Goal: Task Accomplishment & Management: Complete application form

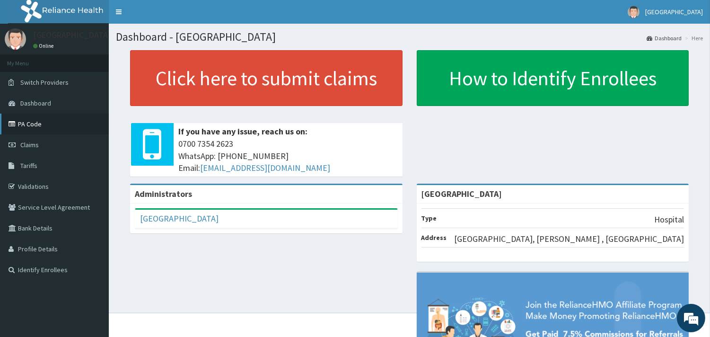
click at [25, 120] on link "PA Code" at bounding box center [54, 124] width 109 height 21
click at [25, 134] on link "Claims" at bounding box center [54, 144] width 109 height 21
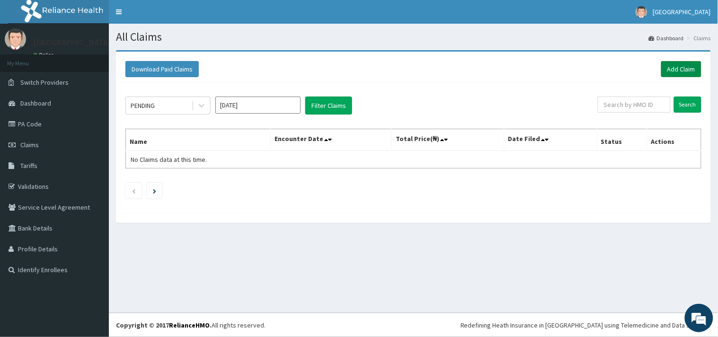
click at [687, 66] on link "Add Claim" at bounding box center [681, 69] width 40 height 16
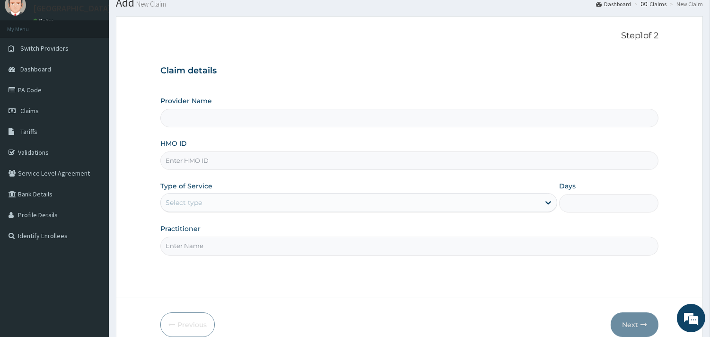
scroll to position [53, 0]
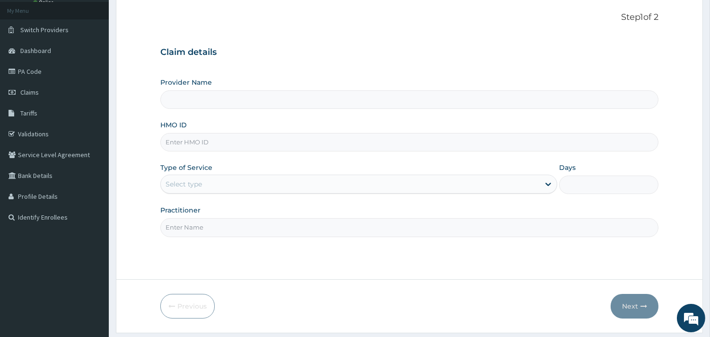
type input "[GEOGRAPHIC_DATA]"
click at [177, 144] on input "HMO ID" at bounding box center [409, 142] width 498 height 18
type input "b"
type input "BLX/10049/A"
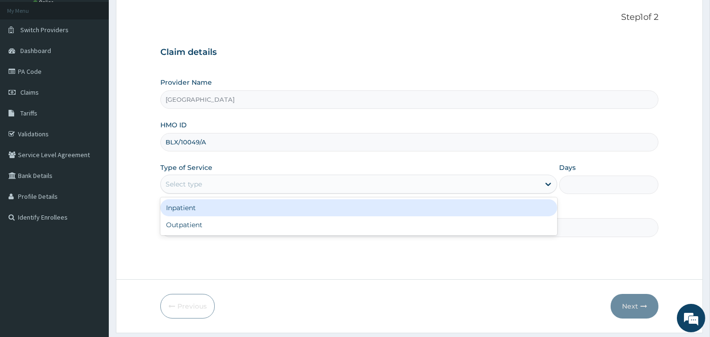
click at [268, 186] on div "Select type" at bounding box center [350, 183] width 379 height 15
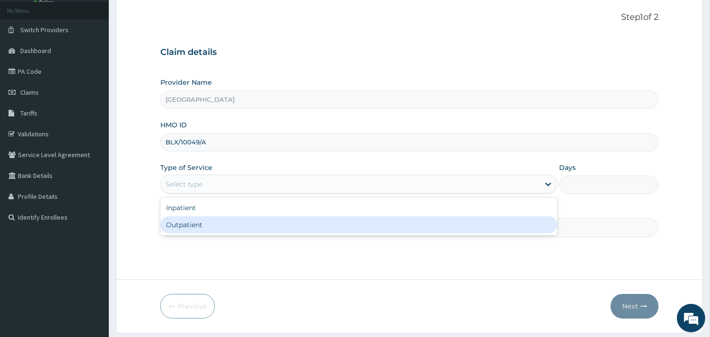
click at [213, 225] on div "Outpatient" at bounding box center [358, 224] width 397 height 17
type input "1"
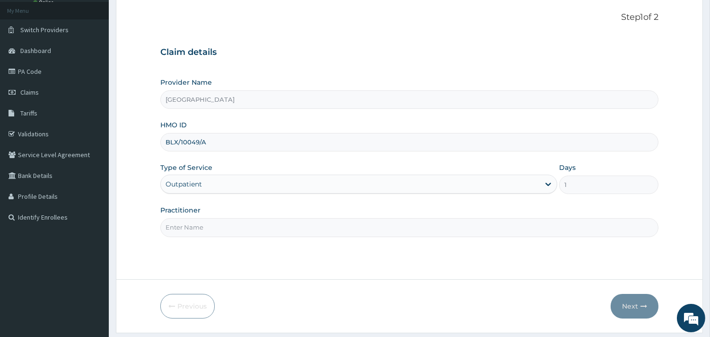
click at [208, 187] on div "Outpatient" at bounding box center [350, 183] width 379 height 15
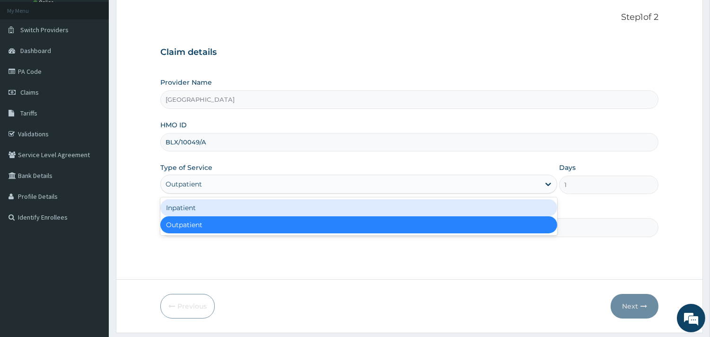
click at [202, 211] on div "Inpatient" at bounding box center [358, 207] width 397 height 17
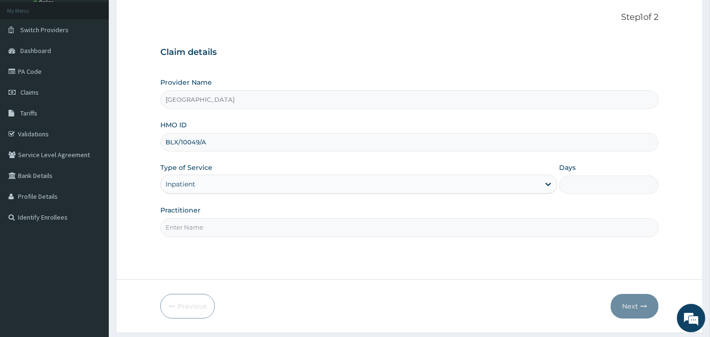
click at [582, 185] on input "Days" at bounding box center [608, 185] width 99 height 18
type input "1"
drag, startPoint x: 188, startPoint y: 221, endPoint x: 188, endPoint y: 226, distance: 4.8
click at [188, 222] on input "Practitioner" at bounding box center [409, 227] width 498 height 18
type input "DR [PERSON_NAME]"
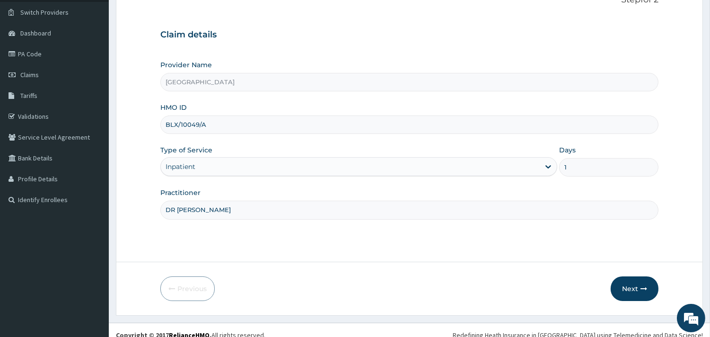
scroll to position [80, 0]
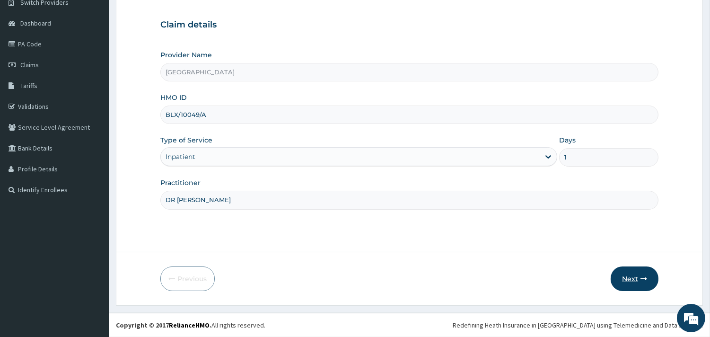
click at [633, 277] on button "Next" at bounding box center [635, 278] width 48 height 25
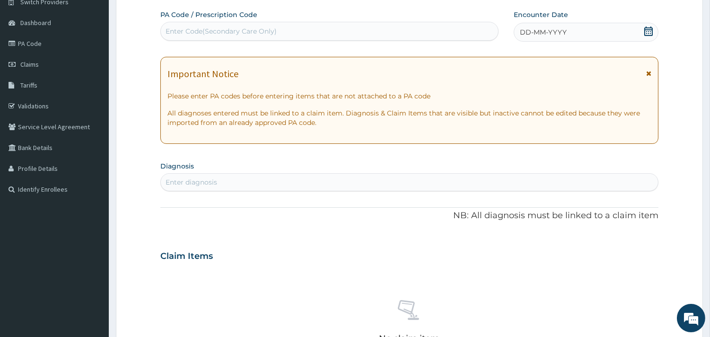
click at [205, 35] on div "Enter Code(Secondary Care Only)" at bounding box center [221, 30] width 111 height 9
paste input "PA/E6A357"
type input "PA/E6A357"
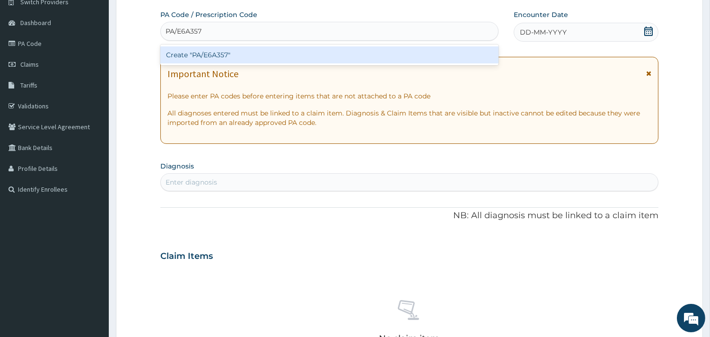
click at [227, 53] on div "Create "PA/E6A357"" at bounding box center [329, 54] width 338 height 17
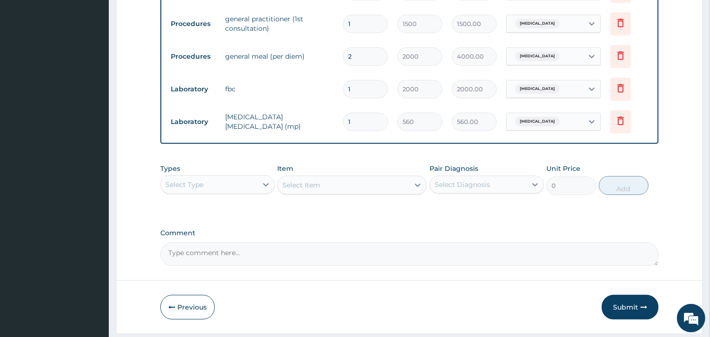
scroll to position [727, 0]
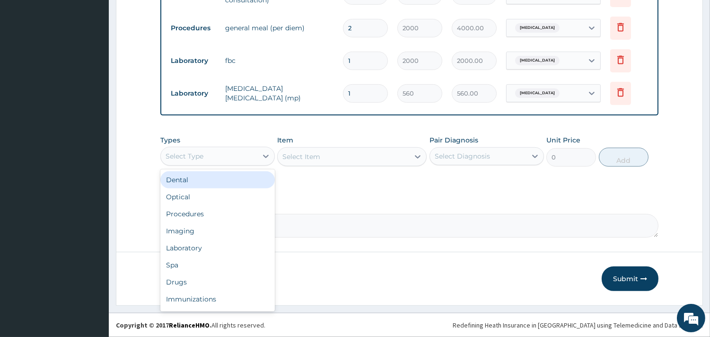
click at [226, 155] on div "Select Type" at bounding box center [209, 156] width 97 height 15
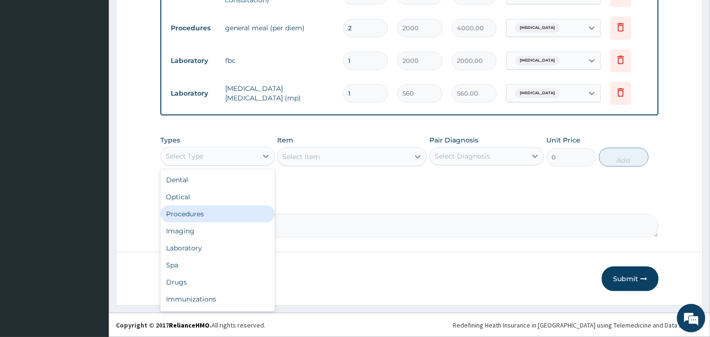
click at [202, 214] on div "Procedures" at bounding box center [217, 213] width 115 height 17
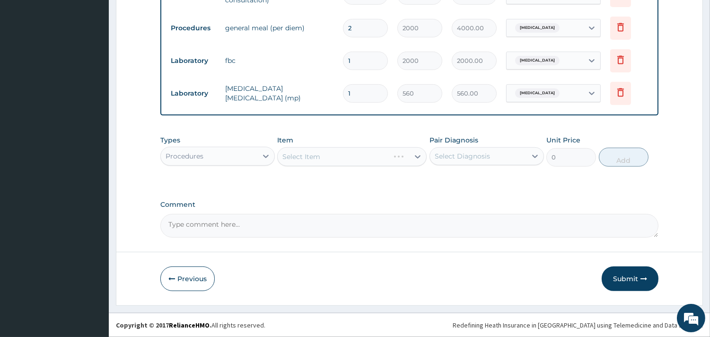
click at [339, 155] on div "Select Item" at bounding box center [352, 156] width 150 height 19
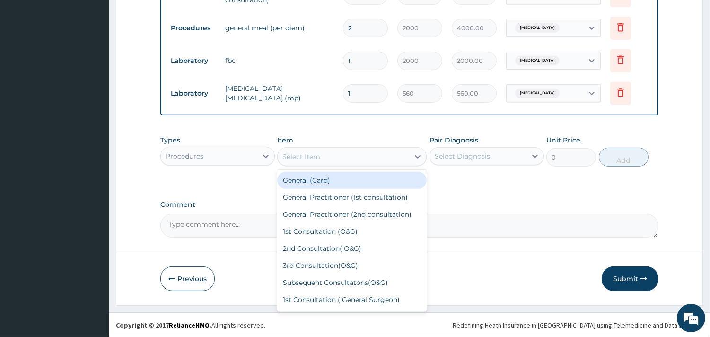
click at [367, 151] on div "Select Item" at bounding box center [344, 156] width 132 height 15
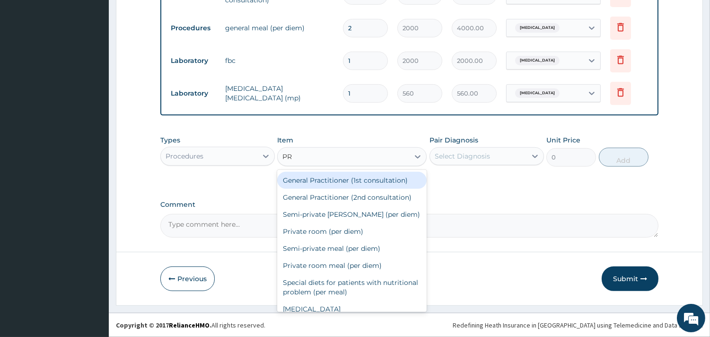
type input "PRI"
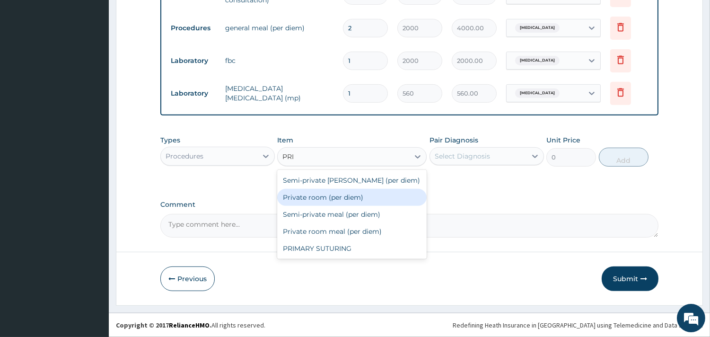
click at [361, 195] on div "Private room (per diem)" at bounding box center [352, 197] width 150 height 17
type input "6000"
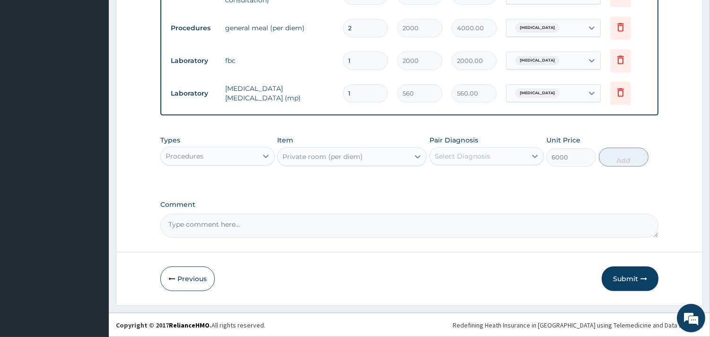
click at [480, 151] on div "Select Diagnosis" at bounding box center [462, 155] width 55 height 9
click at [440, 179] on input "checkbox" at bounding box center [438, 179] width 6 height 6
checkbox input "true"
click at [621, 160] on button "Add" at bounding box center [624, 157] width 50 height 19
type input "0"
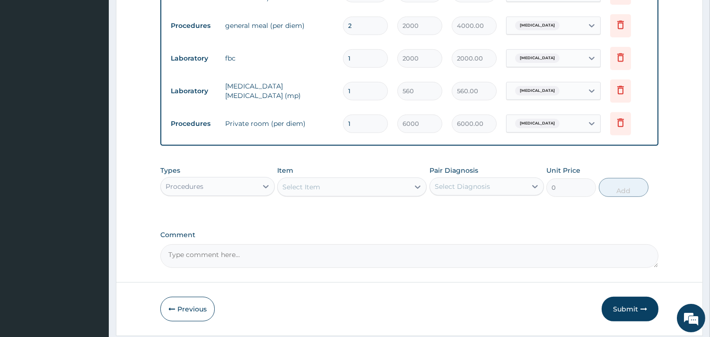
type input "0.00"
type input "2"
type input "12000.00"
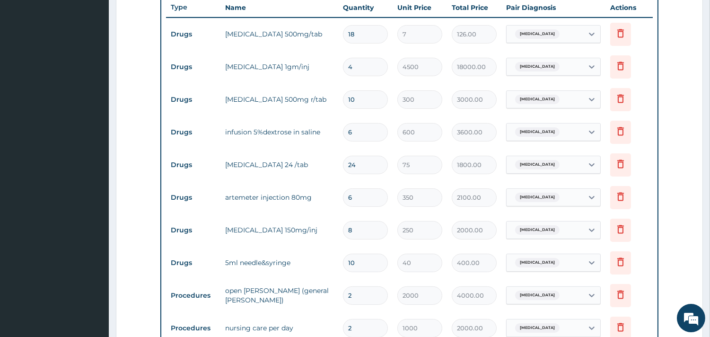
scroll to position [412, 0]
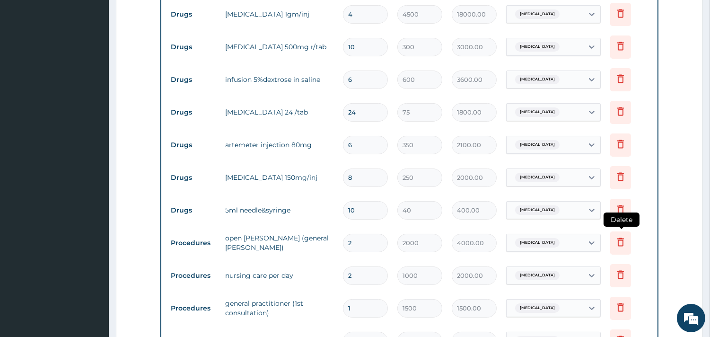
type input "2"
click at [622, 241] on icon at bounding box center [621, 242] width 7 height 9
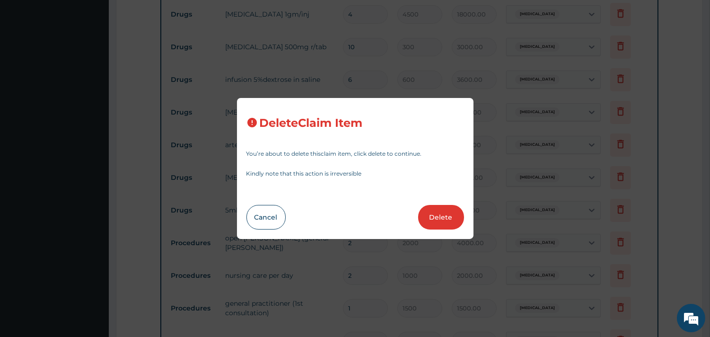
click at [445, 220] on button "Delete" at bounding box center [441, 217] width 46 height 25
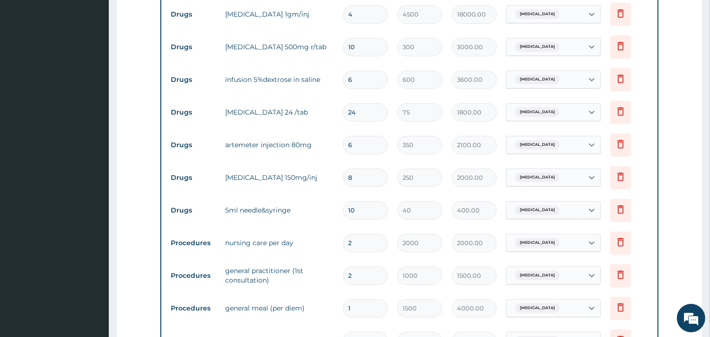
type input "1000"
type input "2000.00"
type input "1"
type input "1500"
type input "1500.00"
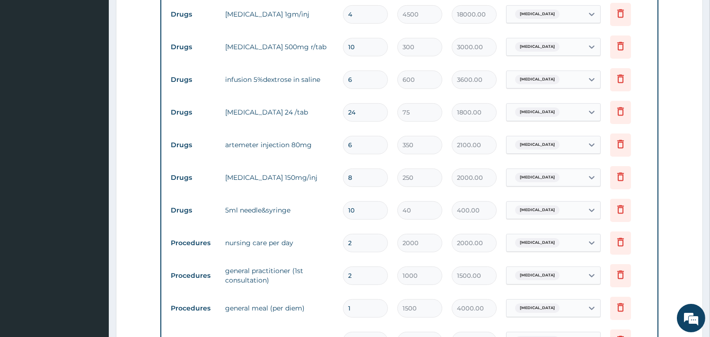
type input "2"
type input "2000"
type input "4000.00"
type input "1"
type input "2000.00"
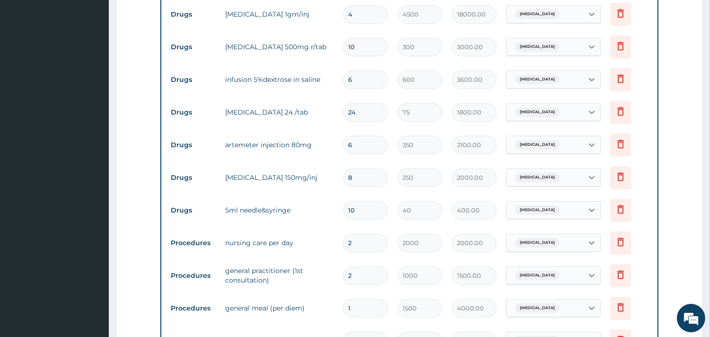
type input "560"
type input "560.00"
type input "2"
type input "6000"
type input "12000.00"
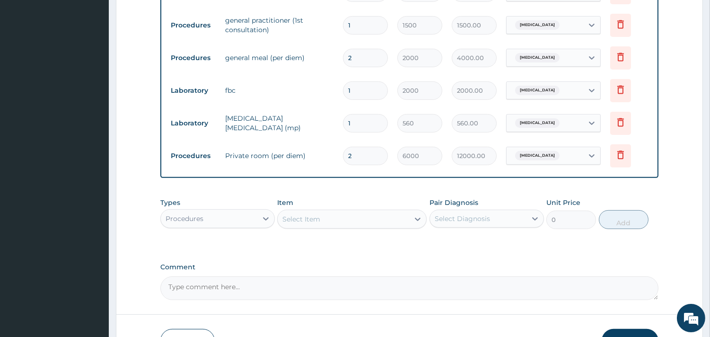
scroll to position [727, 0]
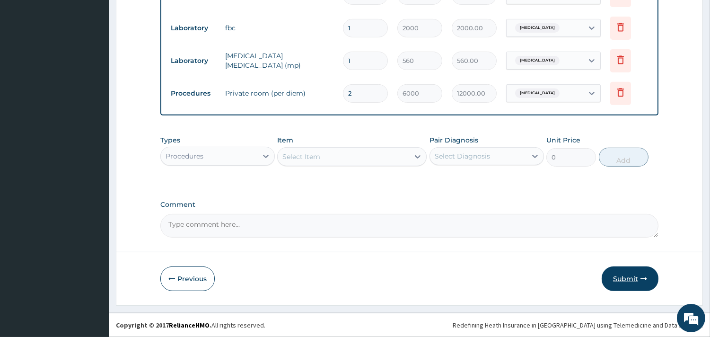
click at [627, 275] on button "Submit" at bounding box center [630, 278] width 57 height 25
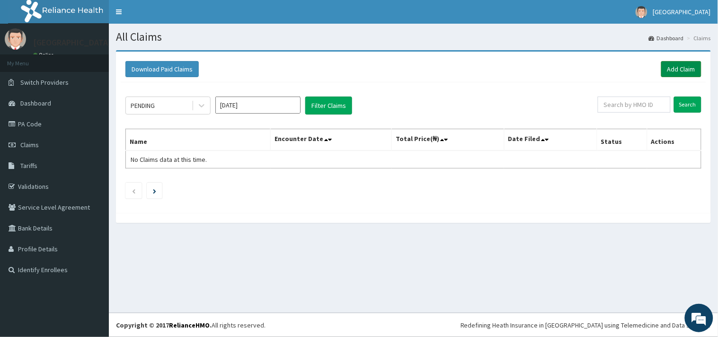
click at [684, 68] on link "Add Claim" at bounding box center [681, 69] width 40 height 16
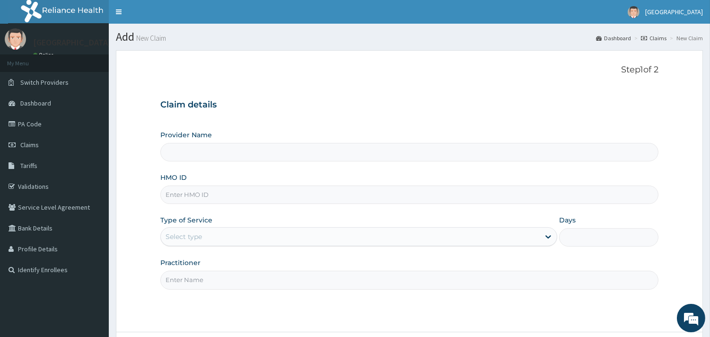
click at [191, 193] on input "HMO ID" at bounding box center [409, 194] width 498 height 18
type input "RBN/1"
type input "[GEOGRAPHIC_DATA]"
type input "RBN/10135/D"
click at [268, 238] on div "Select type" at bounding box center [350, 236] width 379 height 15
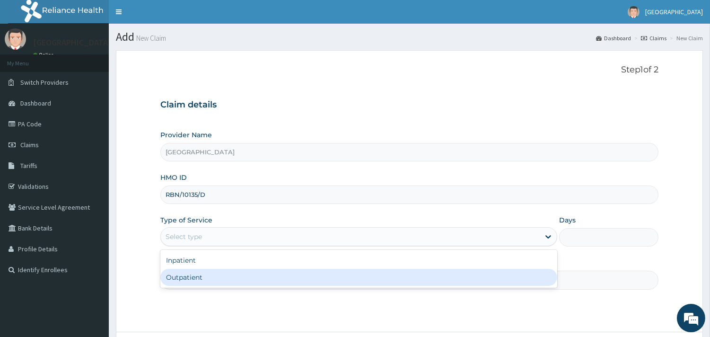
click at [212, 277] on div "Outpatient" at bounding box center [358, 277] width 397 height 17
type input "1"
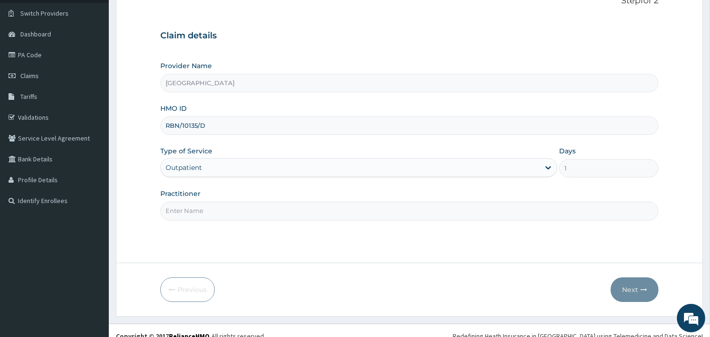
scroll to position [80, 0]
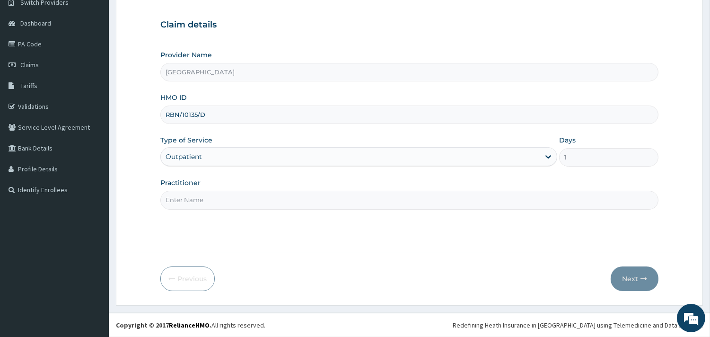
click at [186, 201] on input "Practitioner" at bounding box center [409, 200] width 498 height 18
type input "DR [PERSON_NAME]"
click at [635, 275] on button "Next" at bounding box center [635, 278] width 48 height 25
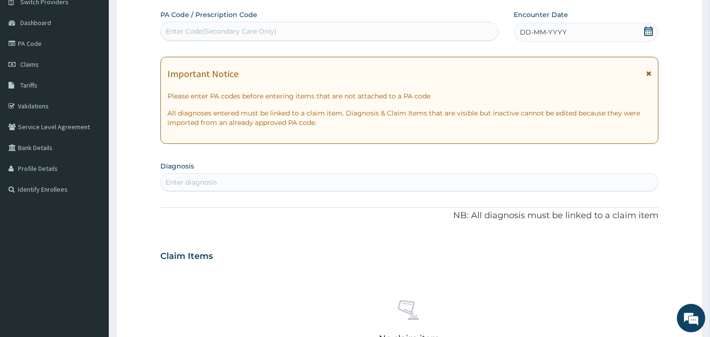
click at [647, 27] on icon at bounding box center [648, 30] width 9 height 9
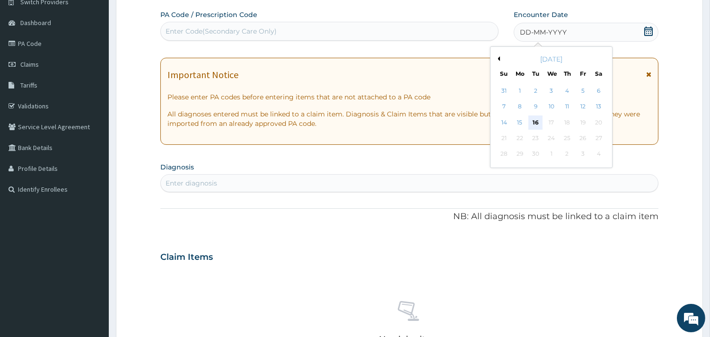
click at [540, 121] on div "16" at bounding box center [536, 122] width 14 height 14
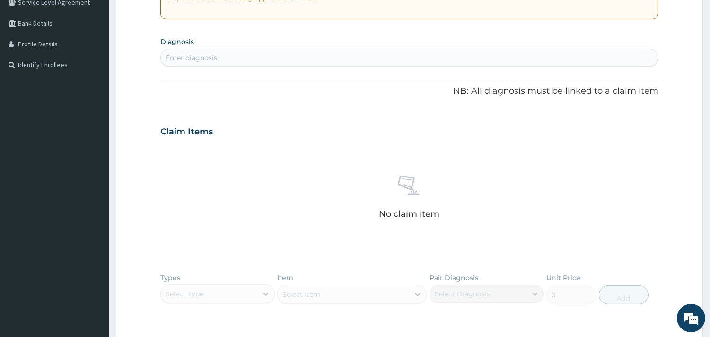
scroll to position [238, 0]
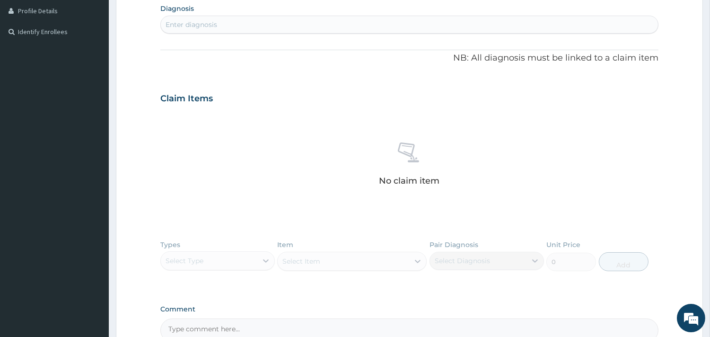
click at [197, 20] on div "Enter diagnosis" at bounding box center [192, 24] width 52 height 9
type input "PLASMO"
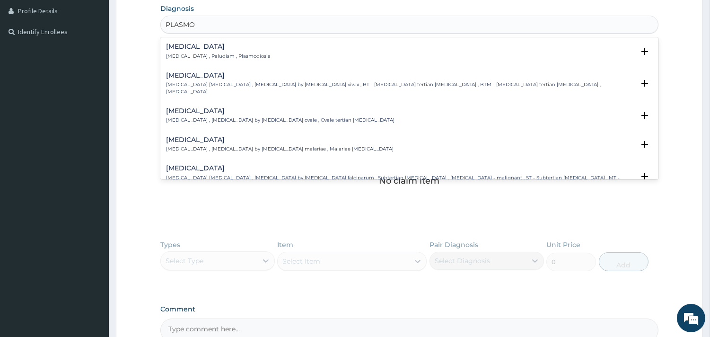
click at [188, 50] on h4 "[MEDICAL_DATA]" at bounding box center [218, 46] width 104 height 7
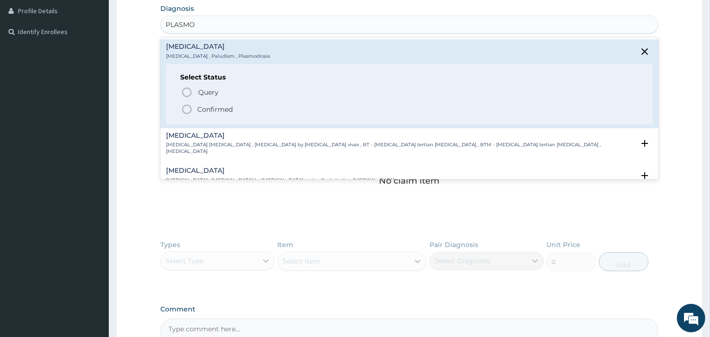
click at [185, 107] on icon "status option filled" at bounding box center [186, 109] width 11 height 11
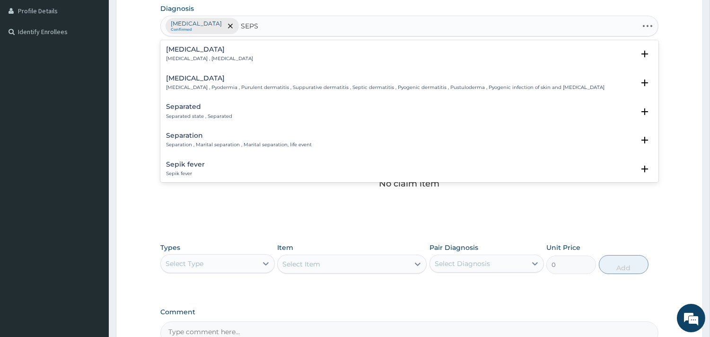
type input "SEPSI"
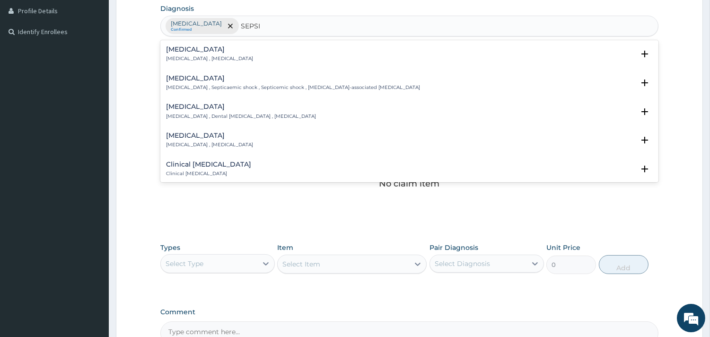
click at [190, 55] on p "[MEDICAL_DATA] , [MEDICAL_DATA]" at bounding box center [209, 58] width 87 height 7
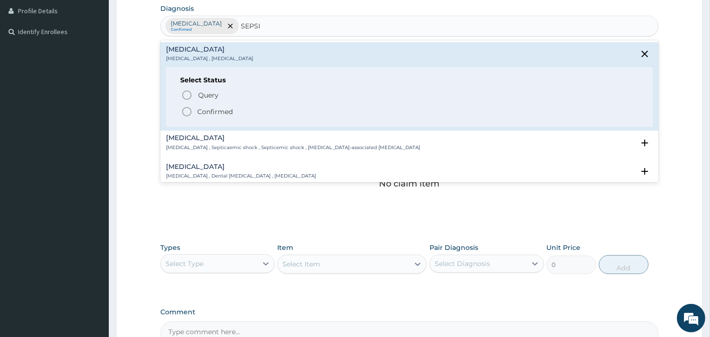
click at [186, 112] on icon "status option filled" at bounding box center [186, 111] width 11 height 11
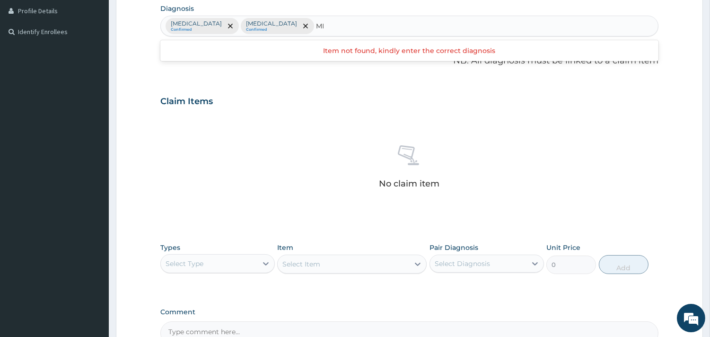
type input "M"
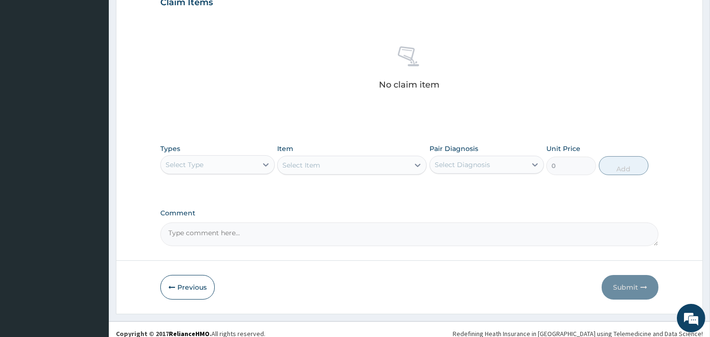
scroll to position [345, 0]
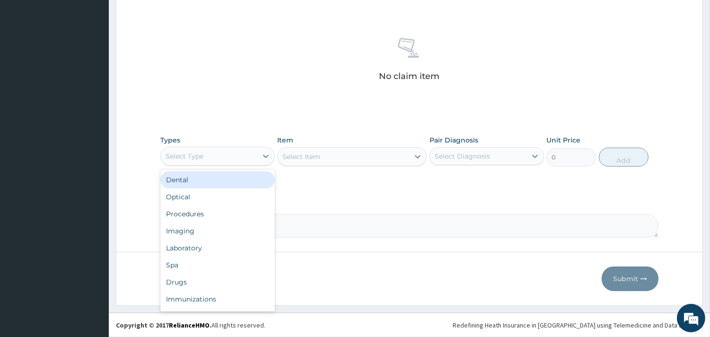
click at [254, 159] on div "Select Type" at bounding box center [209, 156] width 97 height 15
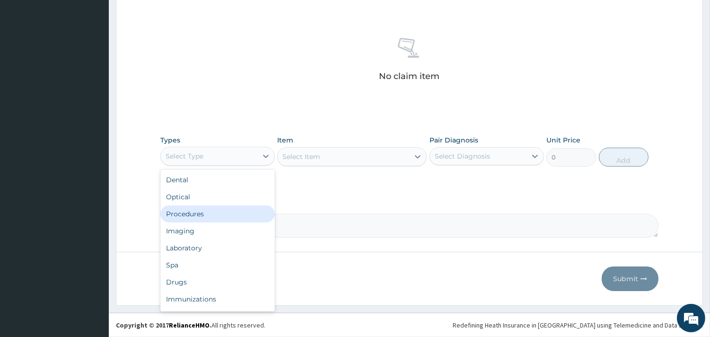
click at [182, 209] on div "Procedures" at bounding box center [217, 213] width 115 height 17
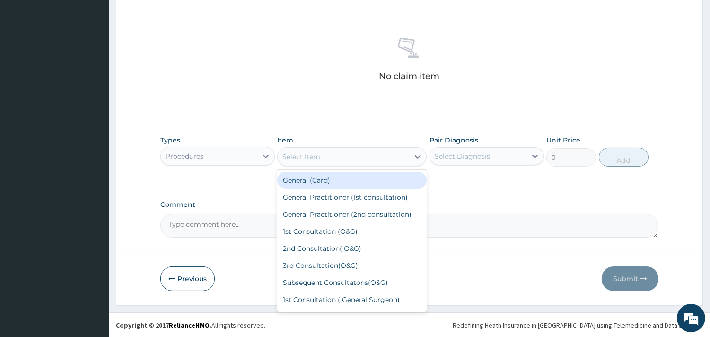
click at [335, 160] on div "Select Item" at bounding box center [344, 156] width 132 height 15
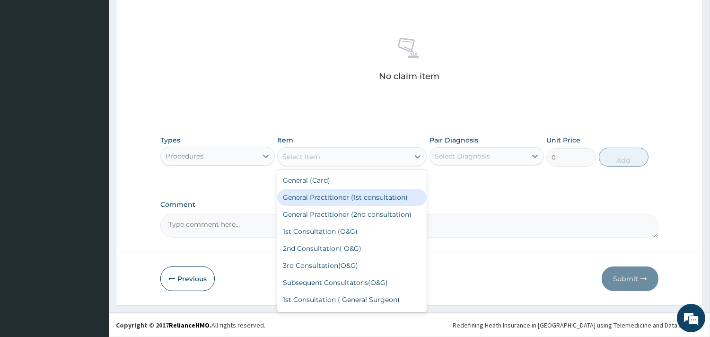
drag, startPoint x: 355, startPoint y: 197, endPoint x: 371, endPoint y: 192, distance: 17.4
click at [355, 197] on div "General Practitioner (1st consultation)" at bounding box center [352, 197] width 150 height 17
type input "1500"
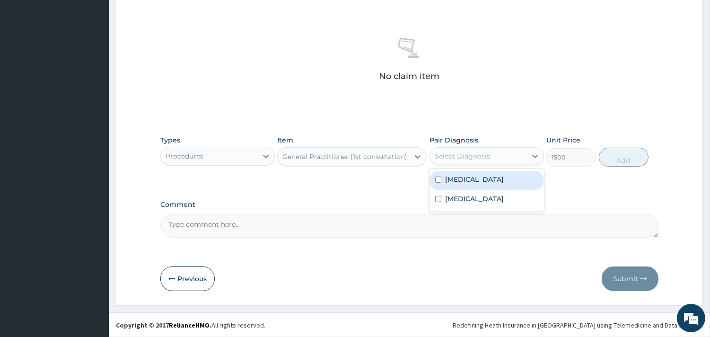
click at [462, 159] on div "Select Diagnosis" at bounding box center [462, 155] width 55 height 9
drag, startPoint x: 470, startPoint y: 178, endPoint x: 530, endPoint y: 168, distance: 61.4
click at [470, 178] on div "[MEDICAL_DATA]" at bounding box center [487, 180] width 115 height 19
checkbox input "true"
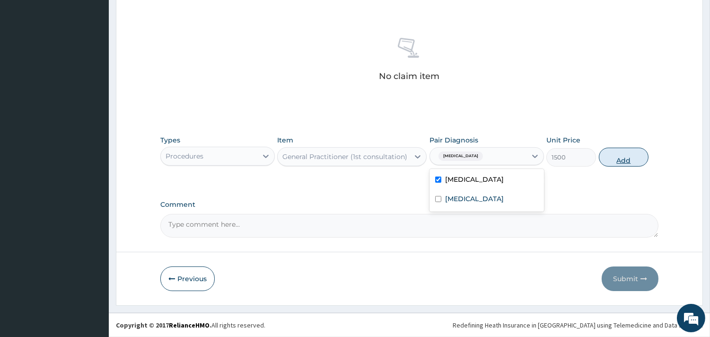
click at [628, 158] on button "Add" at bounding box center [624, 157] width 50 height 19
type input "0"
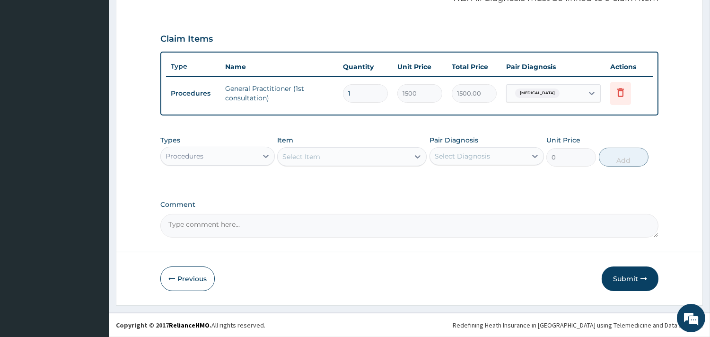
scroll to position [300, 0]
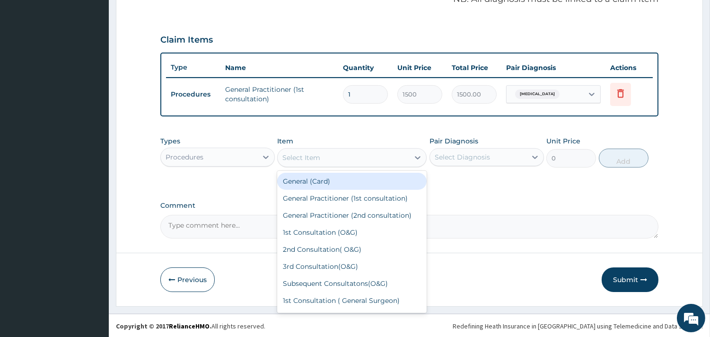
click at [289, 154] on div "Select Item" at bounding box center [301, 157] width 38 height 9
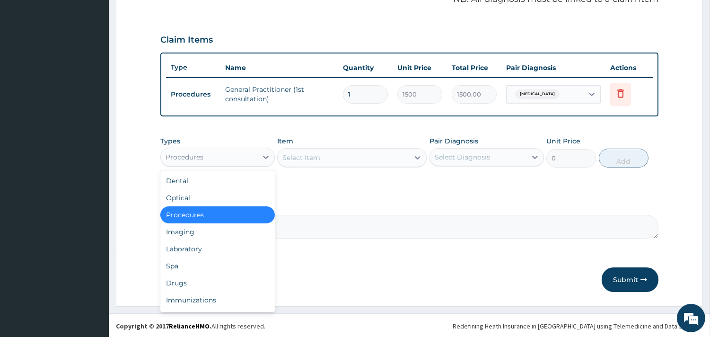
click at [238, 150] on div "Procedures" at bounding box center [209, 157] width 97 height 15
click at [180, 250] on div "Laboratory" at bounding box center [217, 248] width 115 height 17
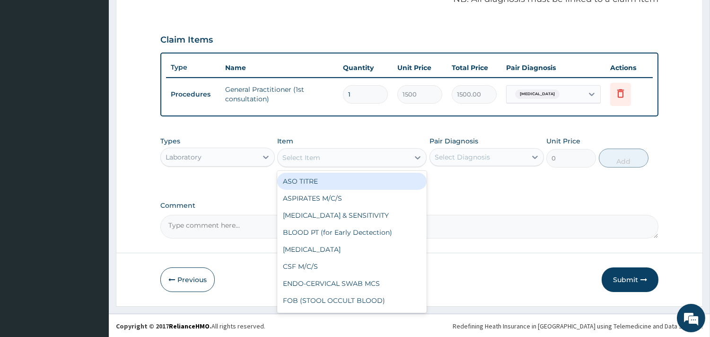
click at [357, 154] on div "Select Item" at bounding box center [344, 157] width 132 height 15
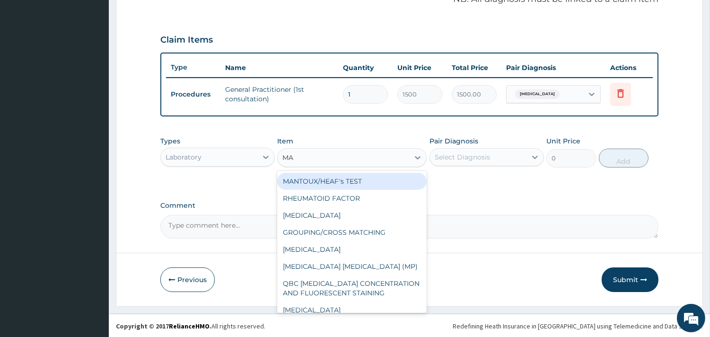
type input "MAL"
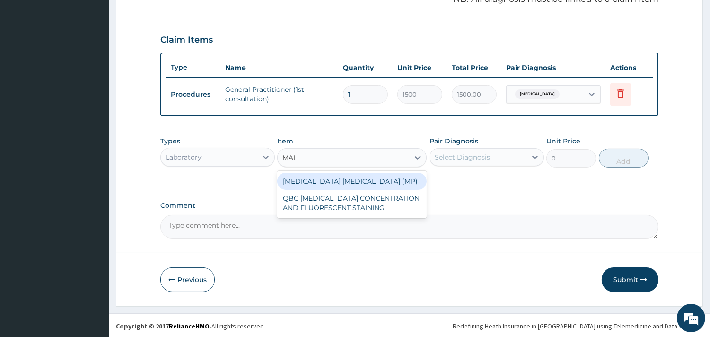
click at [373, 181] on div "[MEDICAL_DATA] [MEDICAL_DATA] (MP)" at bounding box center [352, 181] width 150 height 17
type input "560"
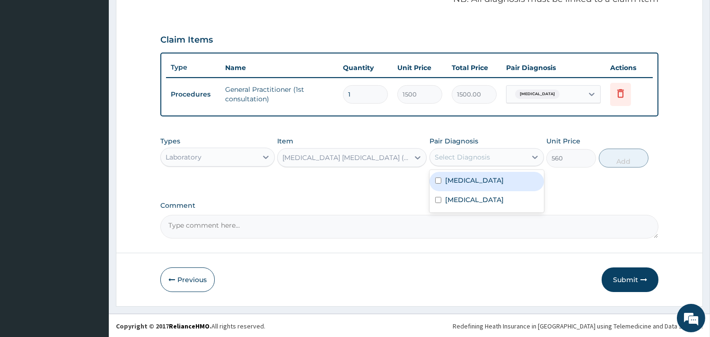
click at [464, 152] on div "Select Diagnosis" at bounding box center [462, 156] width 55 height 9
click at [466, 176] on label "[MEDICAL_DATA]" at bounding box center [474, 180] width 59 height 9
checkbox input "true"
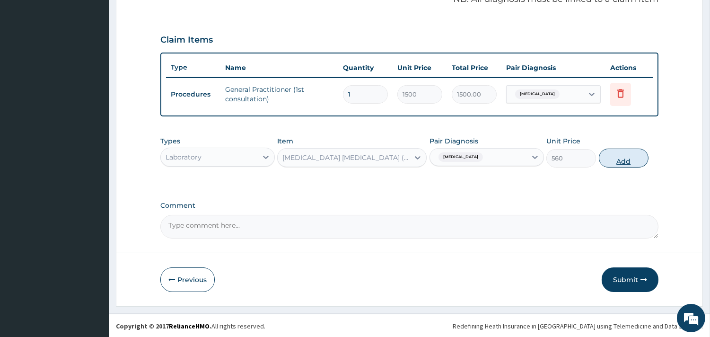
click at [634, 155] on button "Add" at bounding box center [624, 158] width 50 height 19
type input "0"
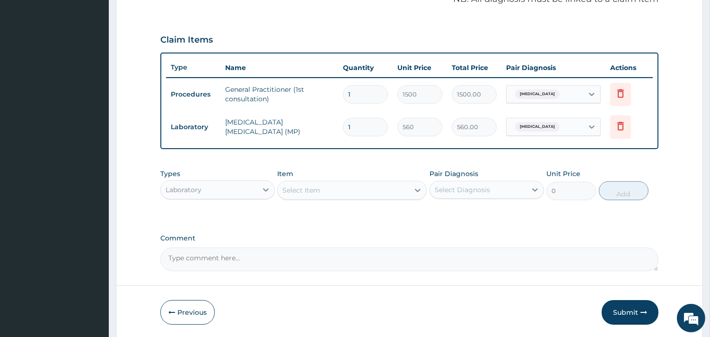
click at [334, 190] on div "Select Item" at bounding box center [344, 190] width 132 height 15
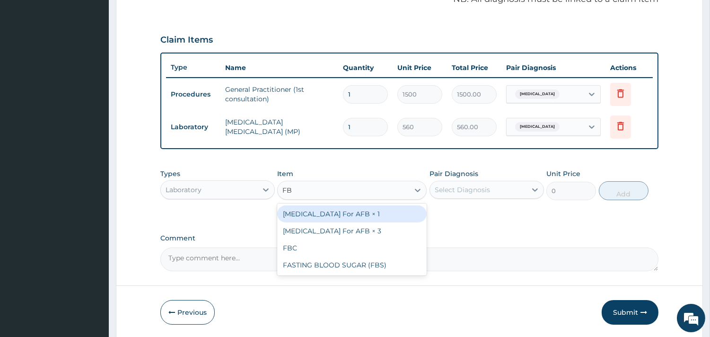
type input "FBC"
click at [359, 214] on div "FBC" at bounding box center [352, 213] width 150 height 17
type input "2000"
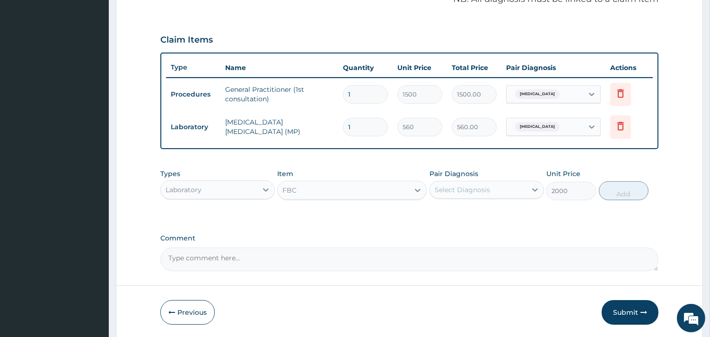
click at [465, 192] on div "Select Diagnosis" at bounding box center [462, 189] width 55 height 9
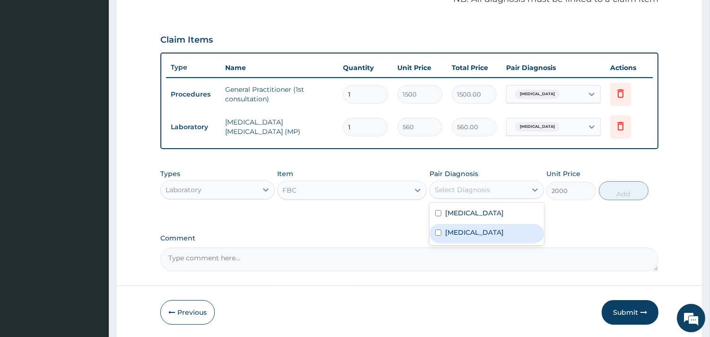
click at [467, 233] on div "[MEDICAL_DATA]" at bounding box center [487, 233] width 115 height 19
checkbox input "true"
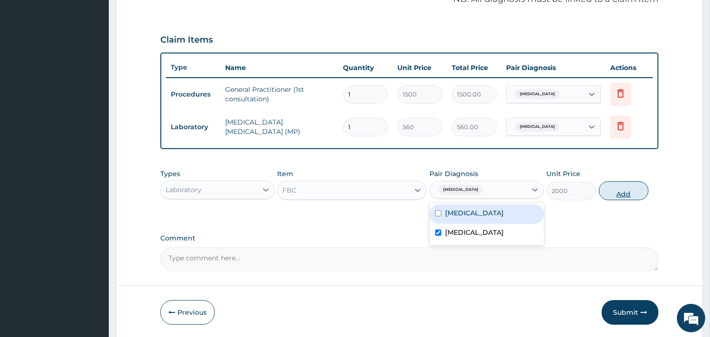
click at [622, 189] on button "Add" at bounding box center [624, 190] width 50 height 19
type input "0"
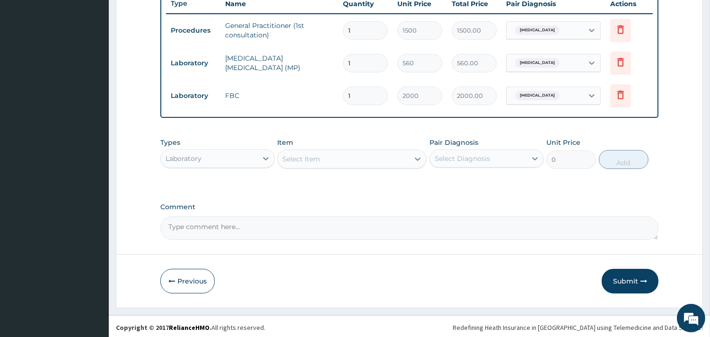
scroll to position [365, 0]
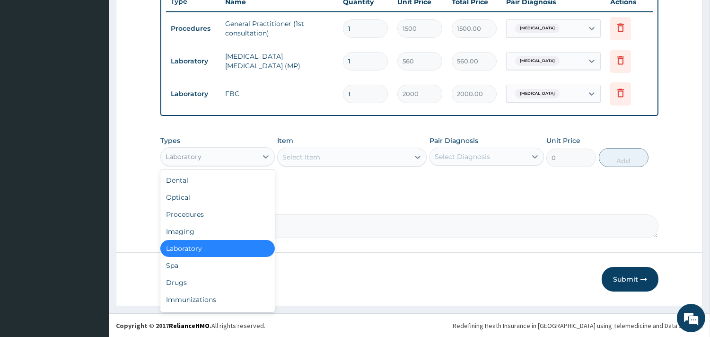
click at [207, 155] on div "Laboratory" at bounding box center [209, 156] width 97 height 15
click at [185, 285] on div "Drugs" at bounding box center [217, 282] width 115 height 17
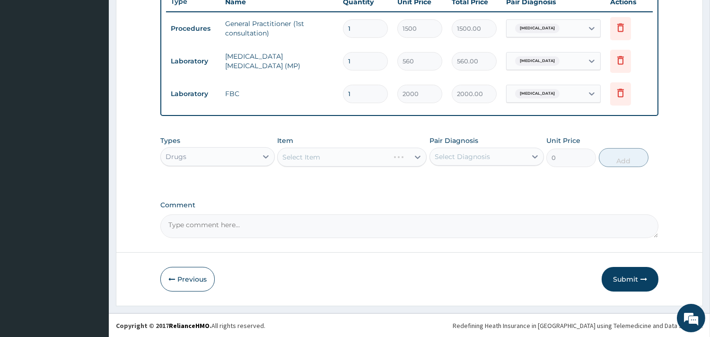
click at [309, 160] on div "Select Item" at bounding box center [352, 157] width 150 height 19
click at [342, 155] on div "Select Item" at bounding box center [344, 157] width 132 height 15
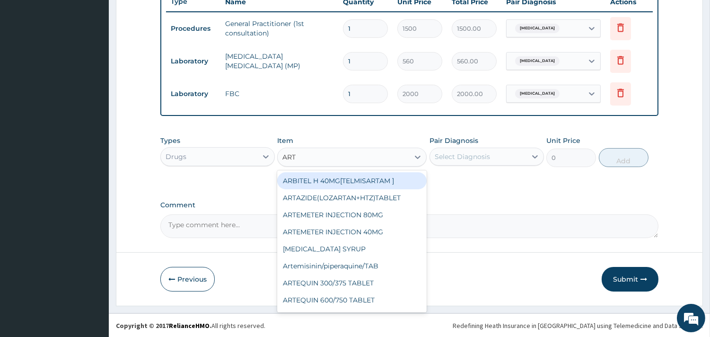
type input "ARTE"
click at [389, 185] on div "ARTEMETER INJECTION 80MG" at bounding box center [352, 180] width 150 height 17
type input "350"
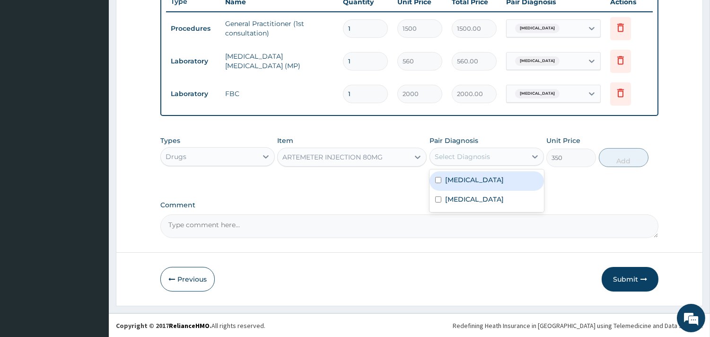
click at [458, 154] on div "Select Diagnosis" at bounding box center [462, 156] width 55 height 9
click at [450, 182] on label "[MEDICAL_DATA]" at bounding box center [474, 179] width 59 height 9
checkbox input "true"
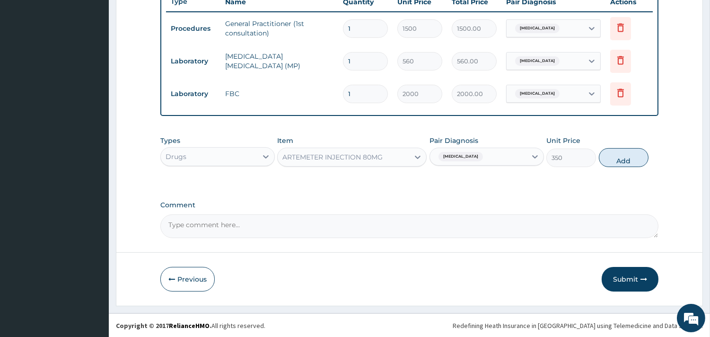
drag, startPoint x: 612, startPoint y: 161, endPoint x: 534, endPoint y: 148, distance: 79.1
click at [610, 160] on button "Add" at bounding box center [624, 157] width 50 height 19
type input "0"
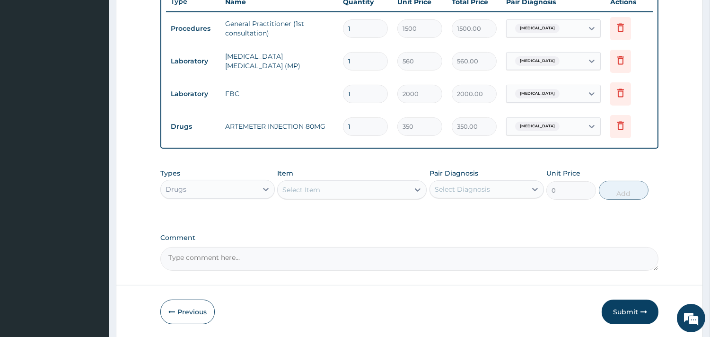
type input "0.00"
type input "6"
type input "2100.00"
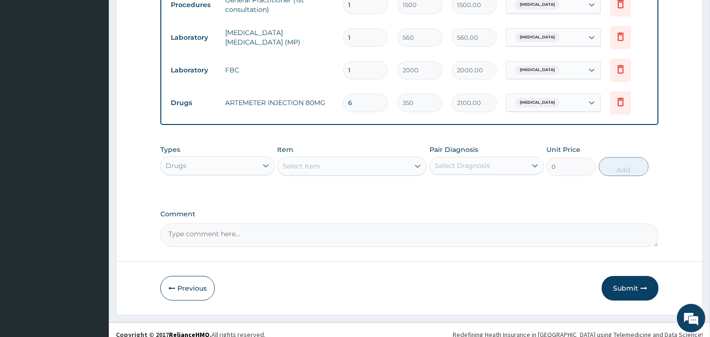
scroll to position [398, 0]
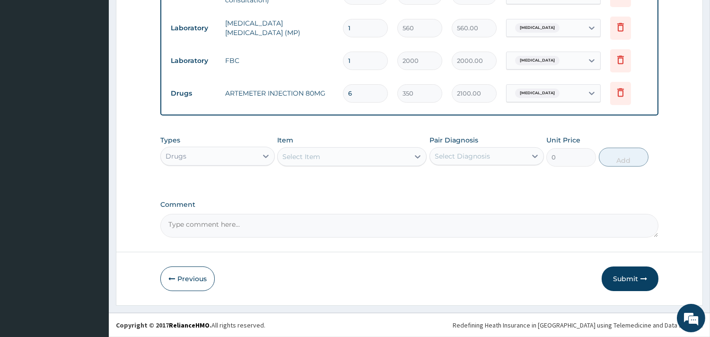
type input "6"
click at [338, 159] on div "Select Item" at bounding box center [344, 156] width 132 height 15
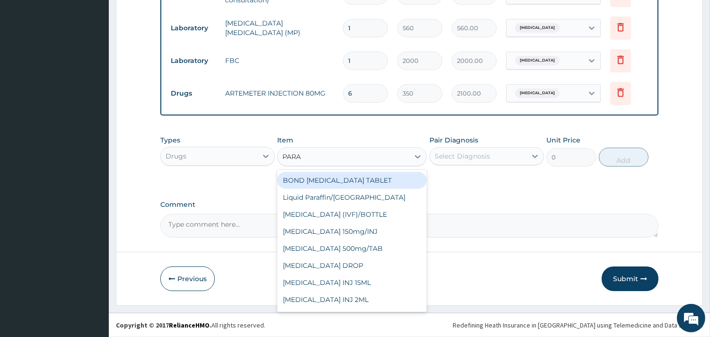
type input "PARAC"
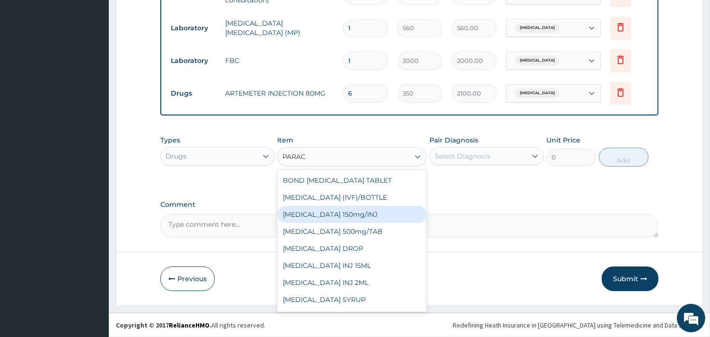
click at [359, 212] on div "[MEDICAL_DATA] 150mg/INJ" at bounding box center [352, 214] width 150 height 17
type input "250"
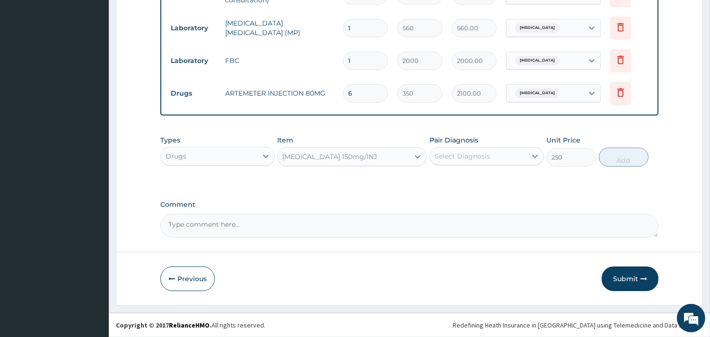
click at [460, 160] on div "Select Diagnosis" at bounding box center [462, 155] width 55 height 9
click at [458, 177] on label "[MEDICAL_DATA]" at bounding box center [474, 179] width 59 height 9
checkbox input "true"
click at [630, 158] on button "Add" at bounding box center [624, 157] width 50 height 19
type input "0"
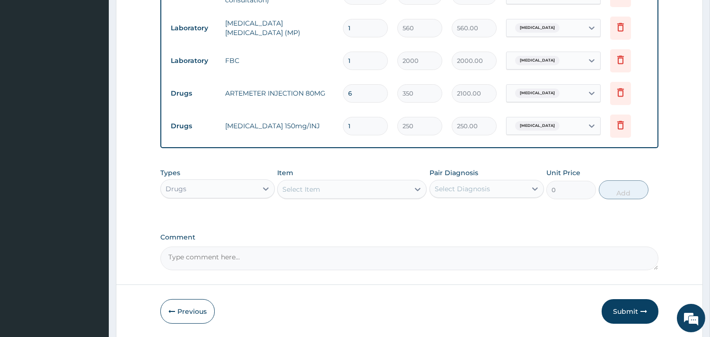
type input "0.00"
type input "6"
type input "1500.00"
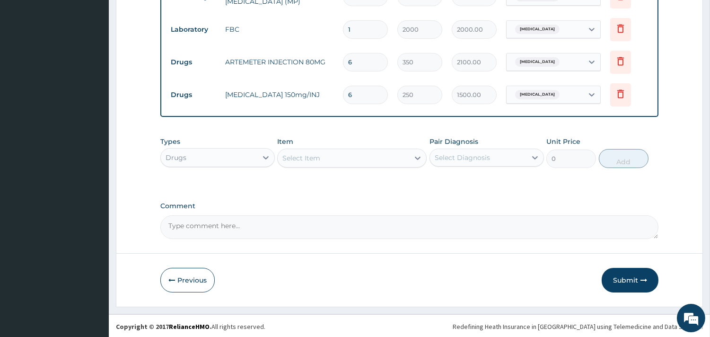
scroll to position [431, 0]
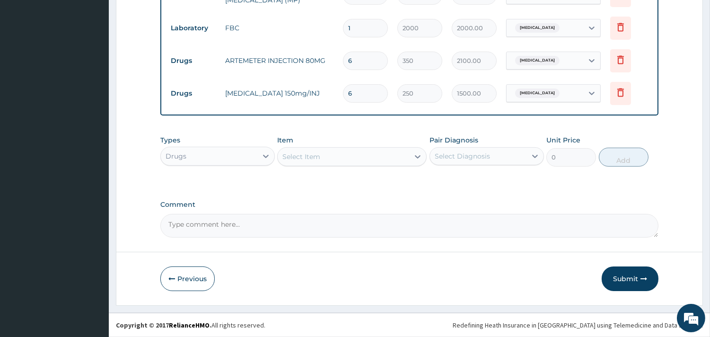
type input "6"
click at [327, 155] on div "Select Item" at bounding box center [344, 156] width 132 height 15
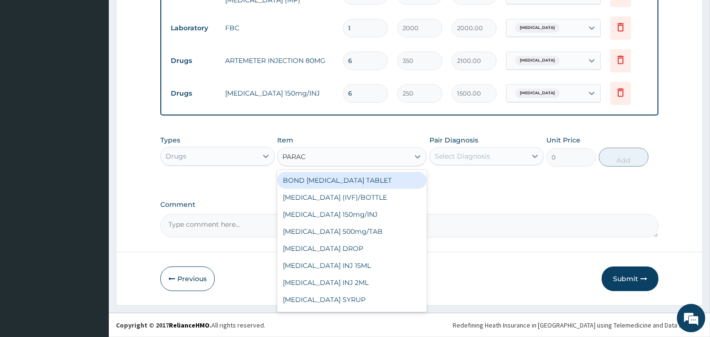
type input "PARACE"
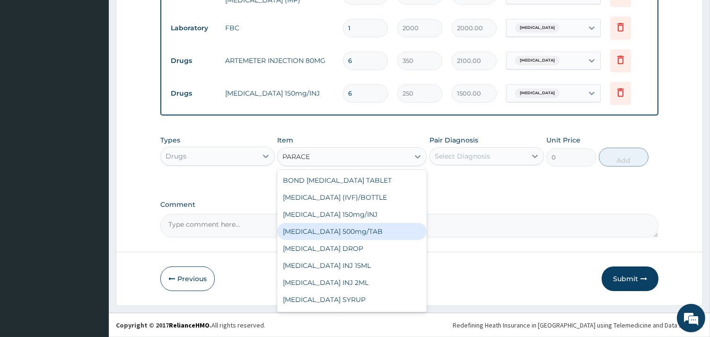
click at [369, 230] on div "[MEDICAL_DATA] 500mg/TAB" at bounding box center [352, 231] width 150 height 17
type input "7"
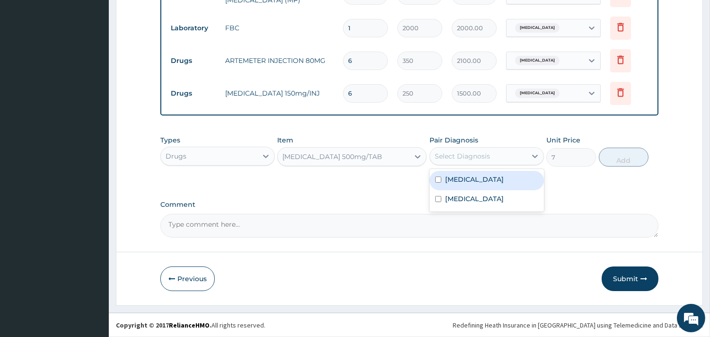
click at [459, 152] on div "Select Diagnosis" at bounding box center [462, 155] width 55 height 9
click at [435, 182] on input "checkbox" at bounding box center [438, 179] width 6 height 6
checkbox input "true"
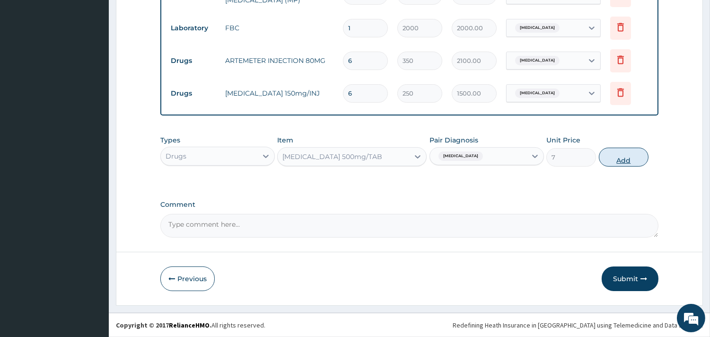
click at [628, 161] on button "Add" at bounding box center [624, 157] width 50 height 19
type input "0"
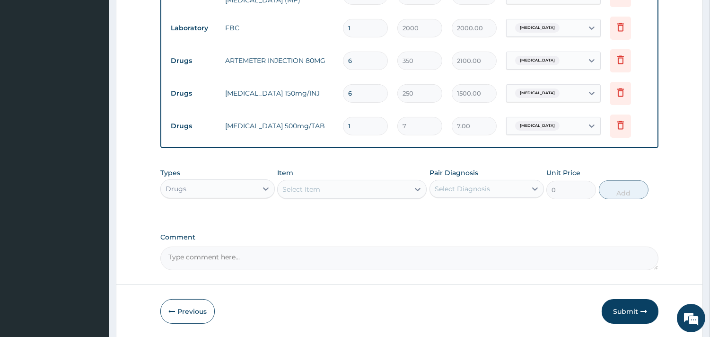
type input "18"
type input "126.00"
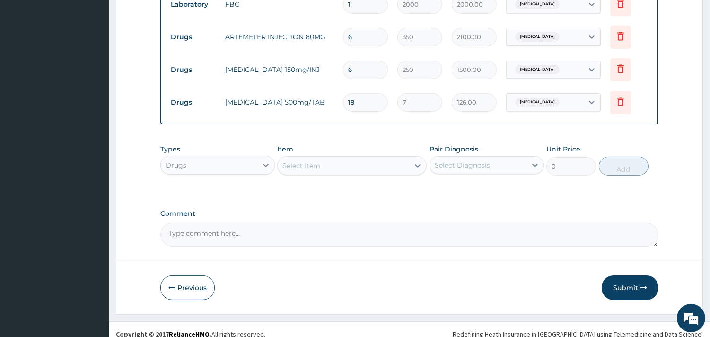
scroll to position [464, 0]
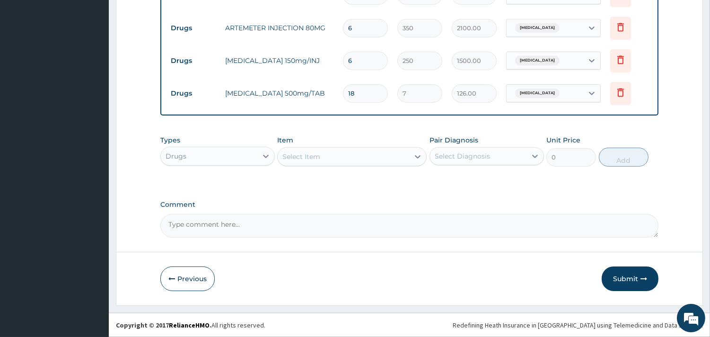
type input "18"
click at [311, 157] on div "Select Item" at bounding box center [301, 156] width 38 height 9
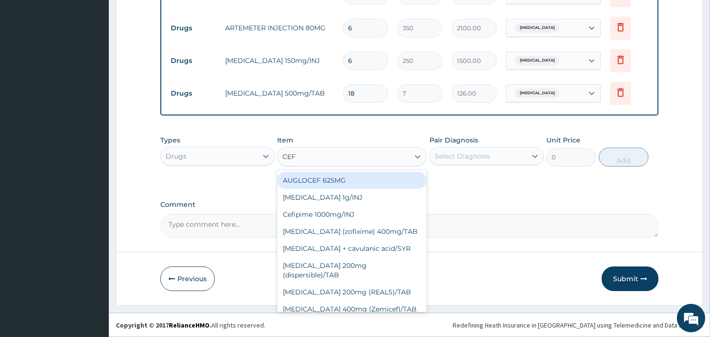
type input "CEFT"
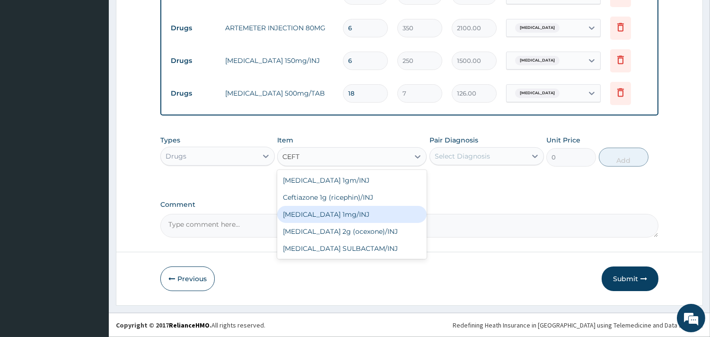
click at [329, 210] on div "[MEDICAL_DATA] 1mg/INJ" at bounding box center [352, 214] width 150 height 17
type input "1250"
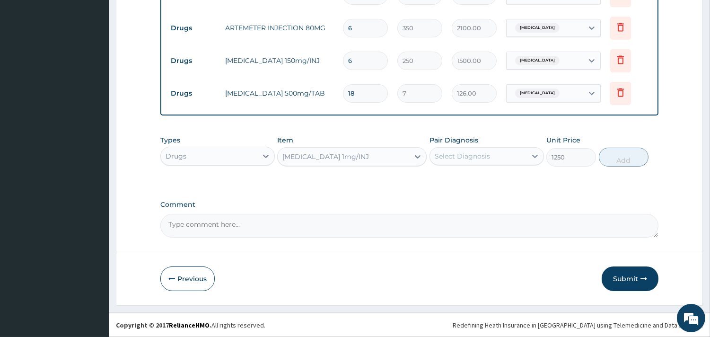
click at [467, 159] on div "Select Diagnosis" at bounding box center [462, 155] width 55 height 9
click at [450, 200] on label "[MEDICAL_DATA]" at bounding box center [474, 198] width 59 height 9
checkbox input "true"
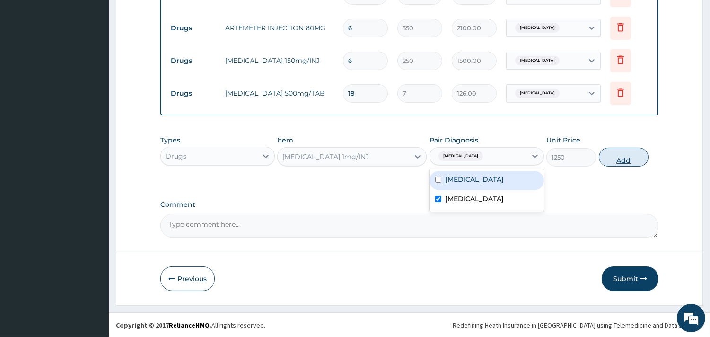
click at [620, 157] on button "Add" at bounding box center [624, 157] width 50 height 19
type input "0"
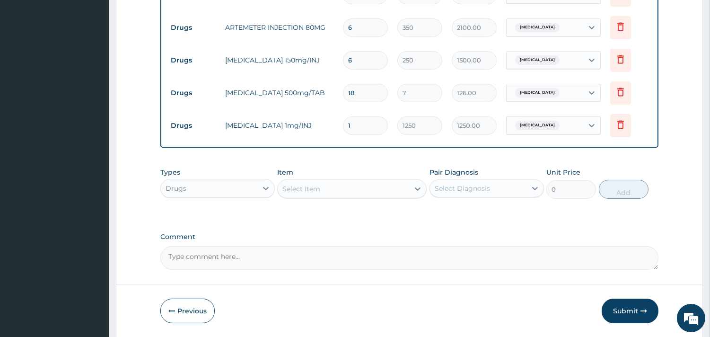
type input "0.00"
type input "5"
type input "6250.00"
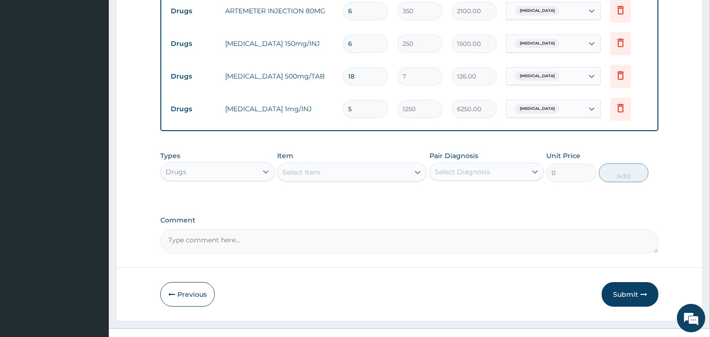
scroll to position [497, 0]
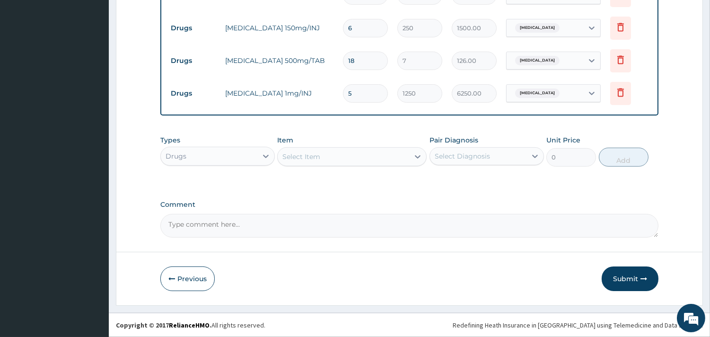
type input "5"
click at [311, 152] on div "Select Item" at bounding box center [301, 156] width 38 height 9
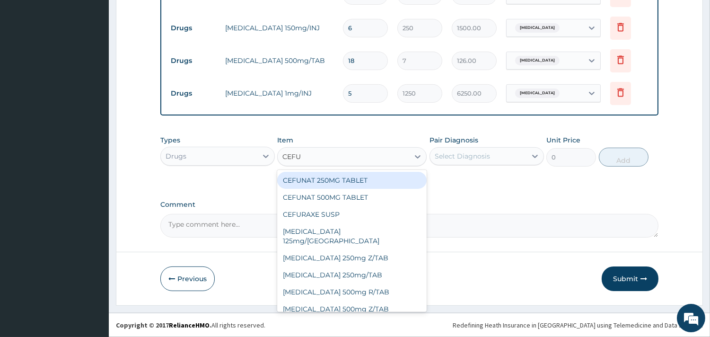
type input "CEFUR"
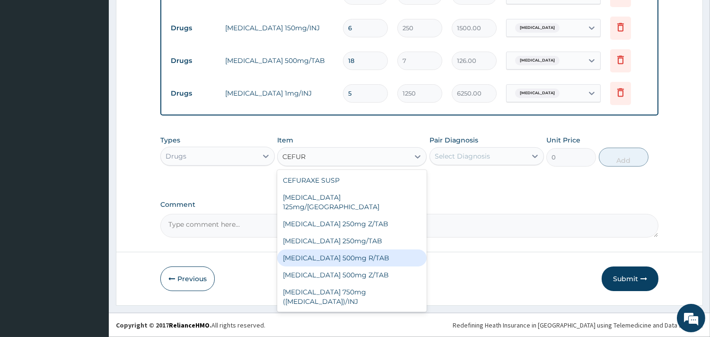
click at [368, 252] on div "[MEDICAL_DATA] 500mg R/TAB" at bounding box center [352, 257] width 150 height 17
type input "300"
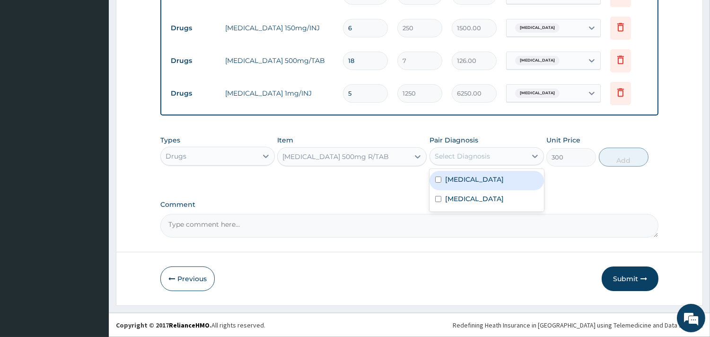
click at [510, 153] on div "Select Diagnosis" at bounding box center [478, 156] width 97 height 15
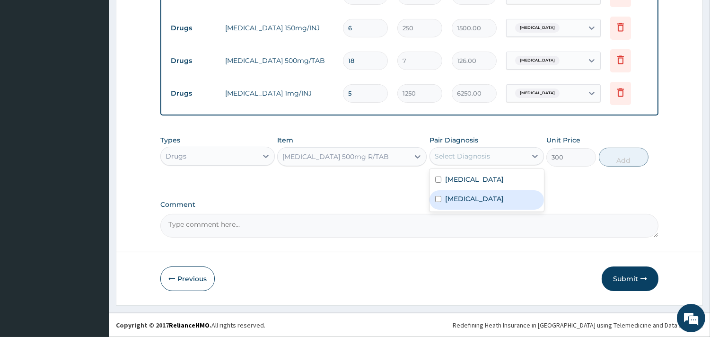
click at [436, 197] on input "checkbox" at bounding box center [438, 199] width 6 height 6
checkbox input "true"
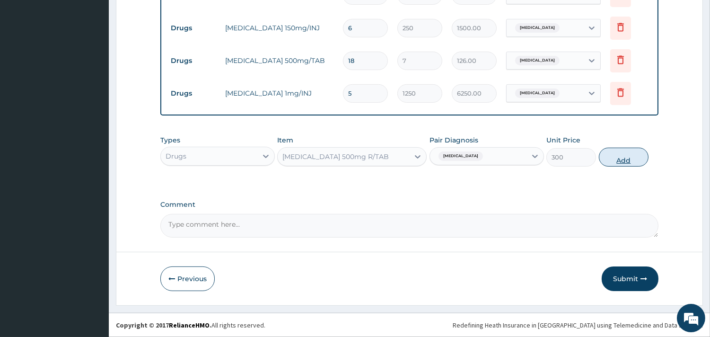
click at [628, 158] on button "Add" at bounding box center [624, 157] width 50 height 19
type input "0"
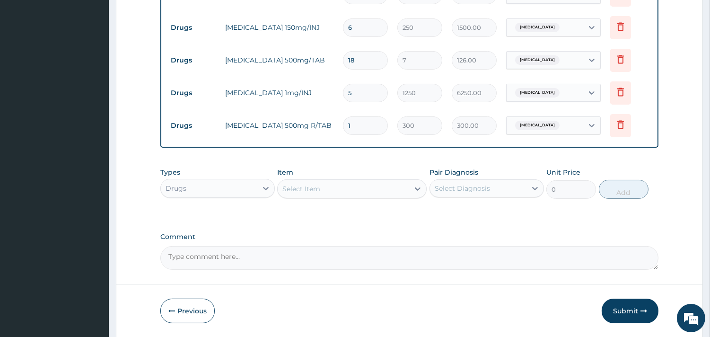
type input "10"
type input "3000.00"
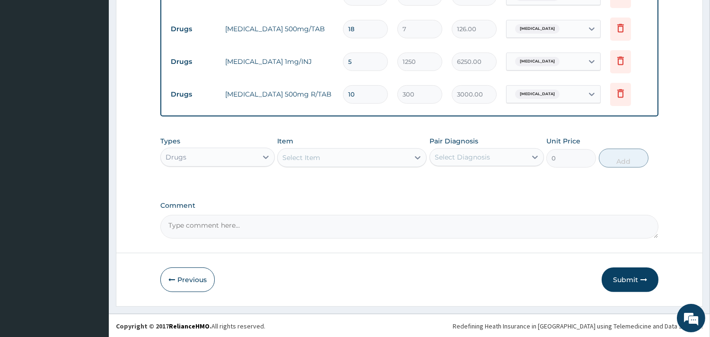
scroll to position [530, 0]
type input "10"
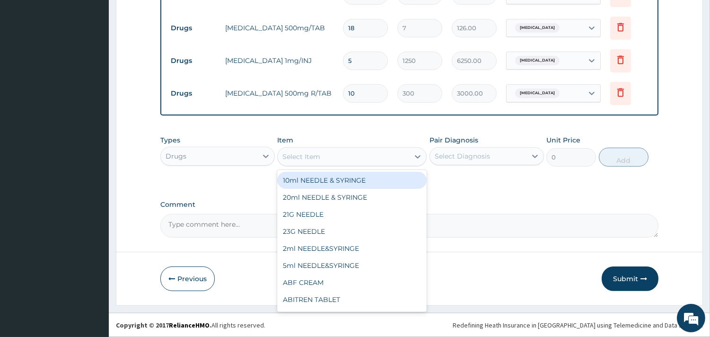
click at [295, 161] on div "Select Item" at bounding box center [344, 156] width 132 height 15
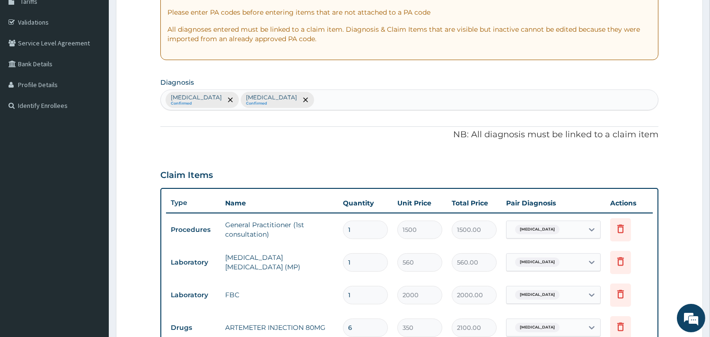
scroll to position [4, 0]
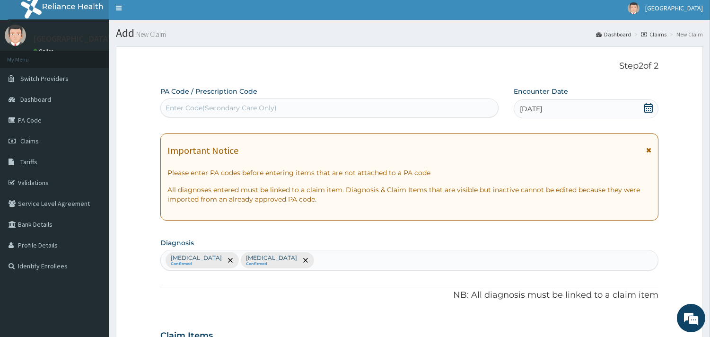
click at [278, 261] on div "[MEDICAL_DATA] Confirmed [MEDICAL_DATA] Confirmed" at bounding box center [409, 260] width 497 height 20
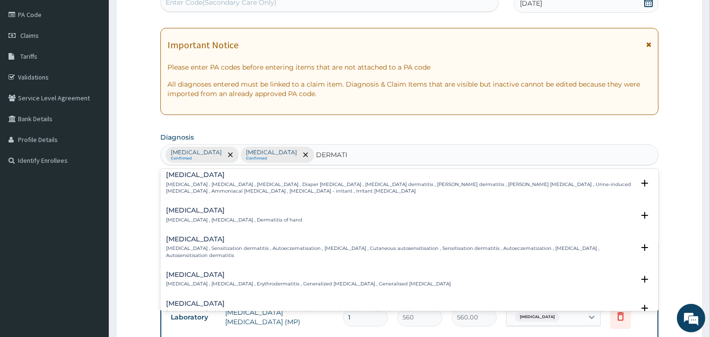
scroll to position [105, 0]
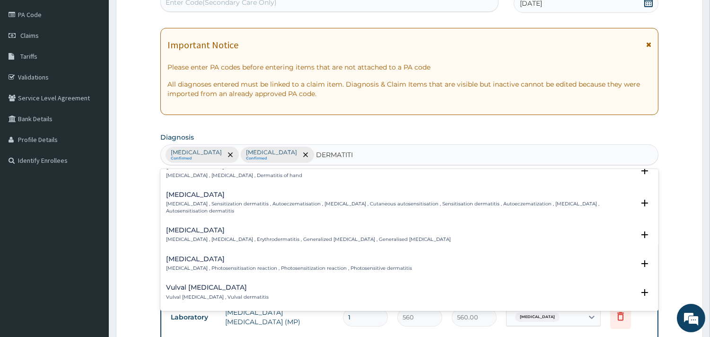
type input "DERMATITIS"
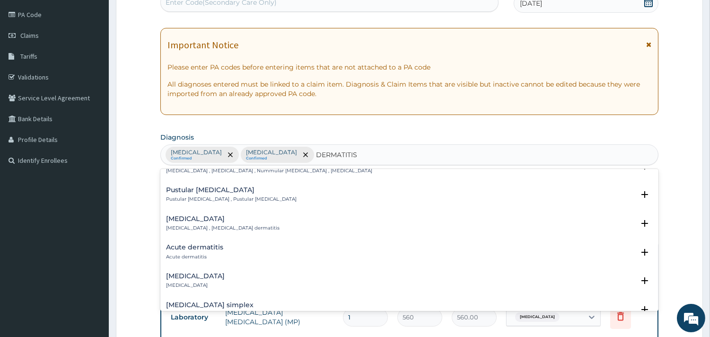
scroll to position [420, 0]
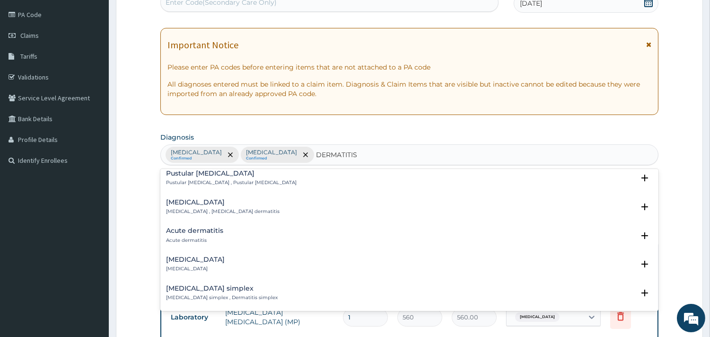
click at [178, 231] on h4 "Acute dermatitis" at bounding box center [194, 230] width 57 height 7
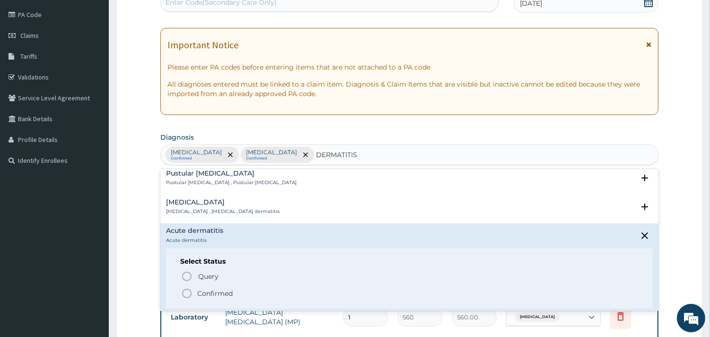
click at [188, 292] on icon "status option filled" at bounding box center [186, 293] width 11 height 11
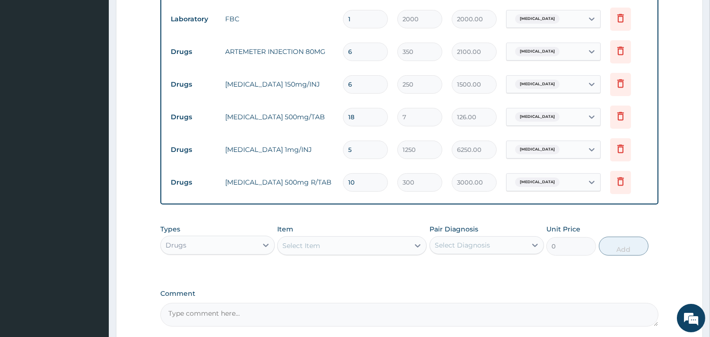
scroll to position [530, 0]
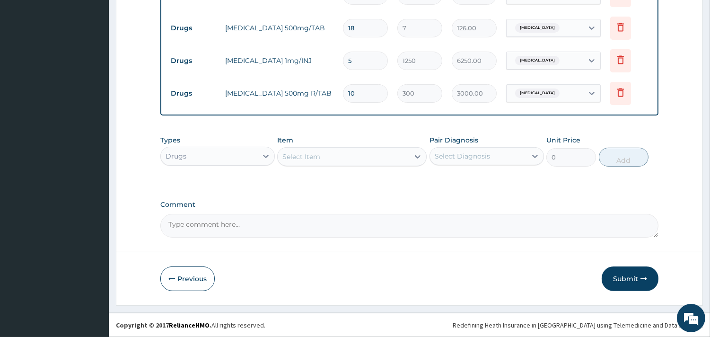
click at [298, 162] on div "Select Item" at bounding box center [344, 156] width 132 height 15
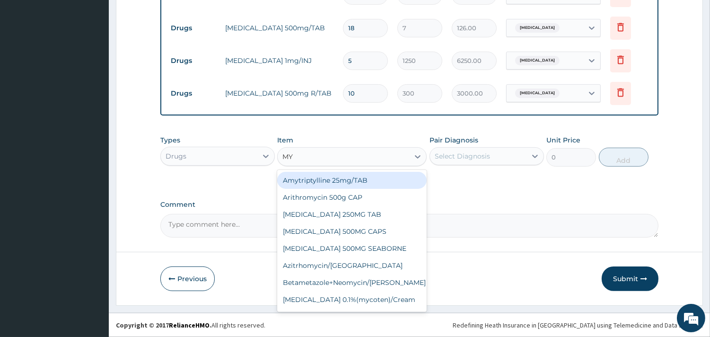
type input "M"
type input "BENZ"
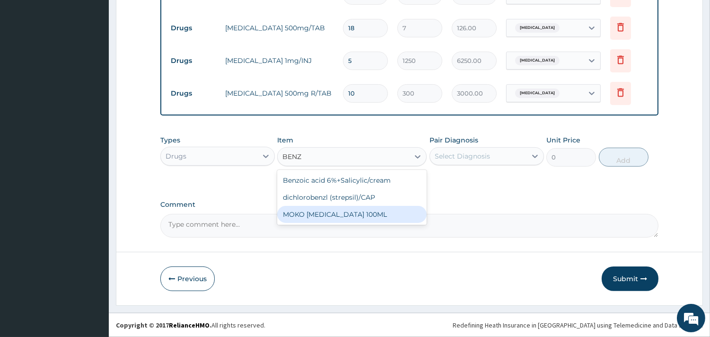
click at [340, 211] on div "MOKO [MEDICAL_DATA] 100ML" at bounding box center [352, 214] width 150 height 17
type input "600"
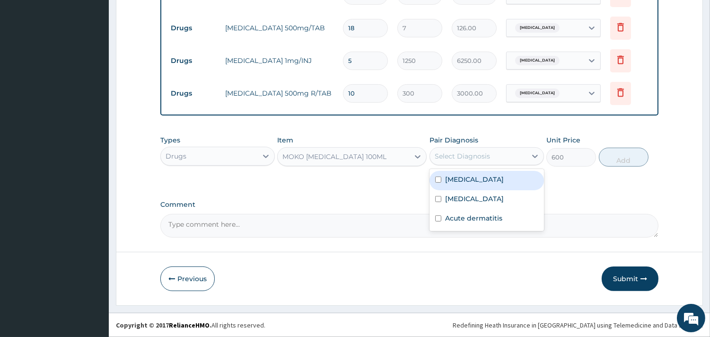
click at [476, 158] on div "Select Diagnosis" at bounding box center [462, 155] width 55 height 9
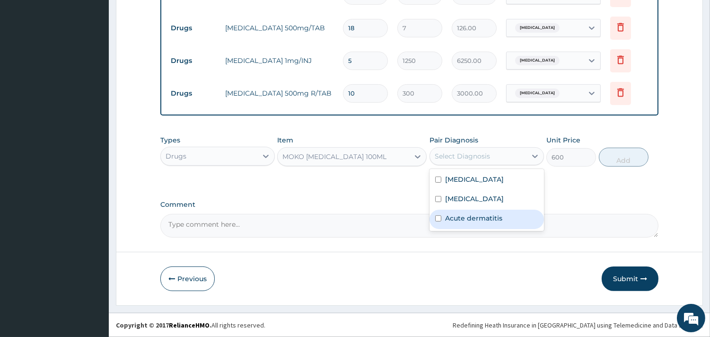
click at [459, 220] on label "Acute dermatitis" at bounding box center [473, 217] width 57 height 9
checkbox input "true"
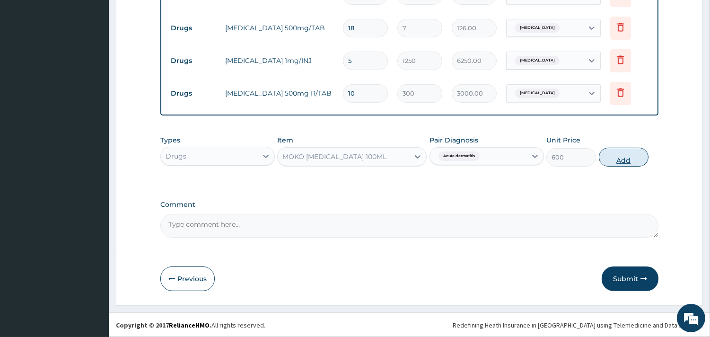
click at [639, 159] on button "Add" at bounding box center [624, 157] width 50 height 19
type input "0"
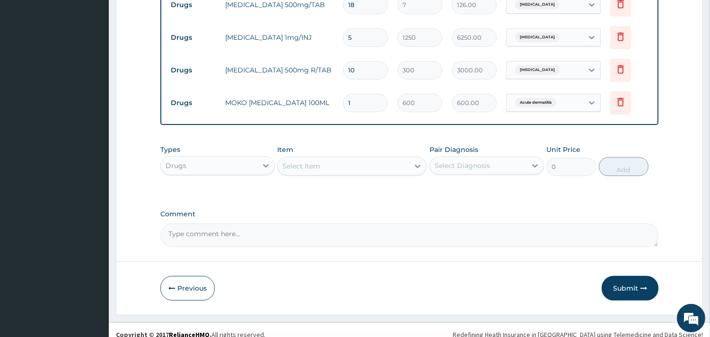
scroll to position [563, 0]
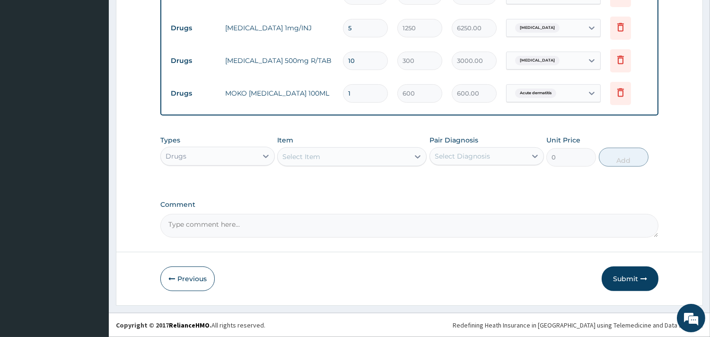
click at [311, 158] on div "Select Item" at bounding box center [301, 156] width 38 height 9
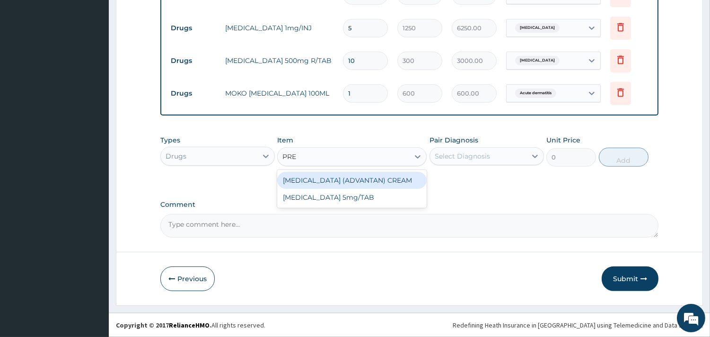
type input "PRED"
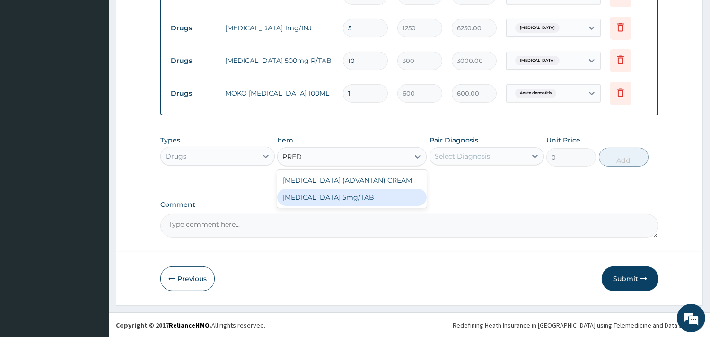
click at [351, 198] on div "[MEDICAL_DATA] 5mg/TAB" at bounding box center [352, 197] width 150 height 17
type input "20"
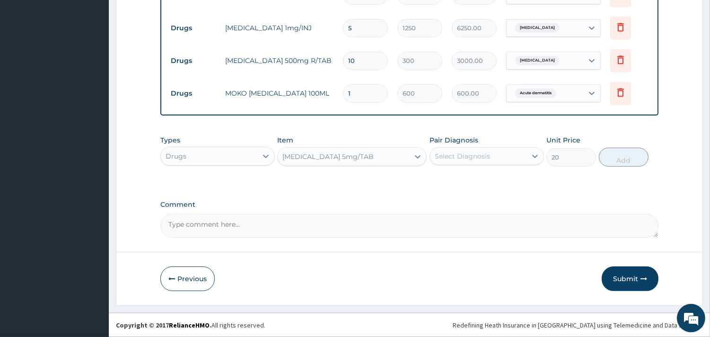
click at [483, 153] on div "Select Diagnosis" at bounding box center [462, 155] width 55 height 9
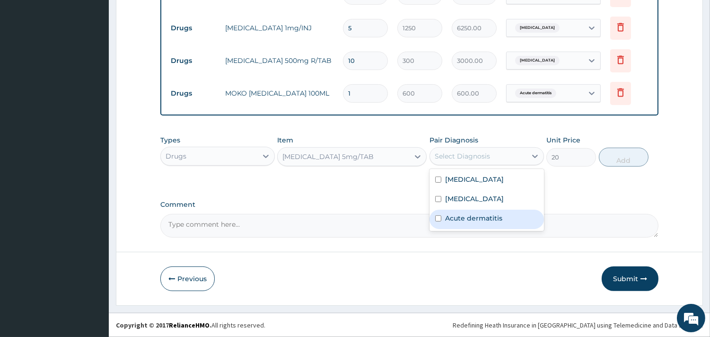
drag, startPoint x: 452, startPoint y: 220, endPoint x: 485, endPoint y: 213, distance: 32.9
click at [454, 220] on label "Acute dermatitis" at bounding box center [473, 217] width 57 height 9
checkbox input "true"
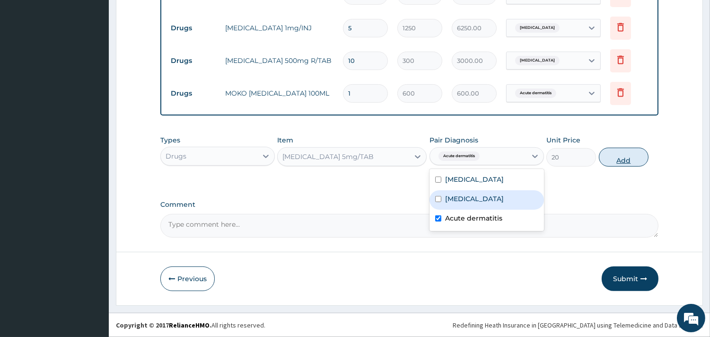
click at [630, 159] on button "Add" at bounding box center [624, 157] width 50 height 19
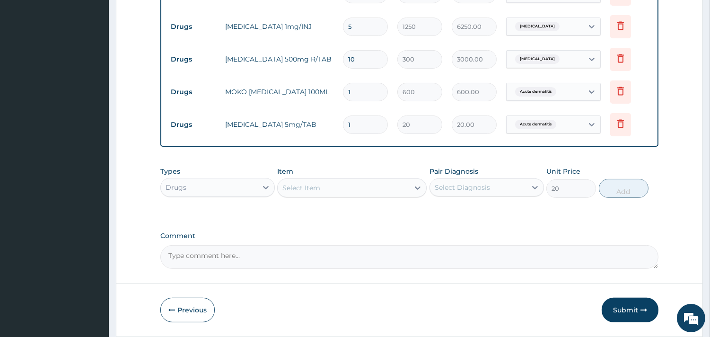
type input "0"
type input "0.00"
type input "3"
type input "60.00"
type input "30"
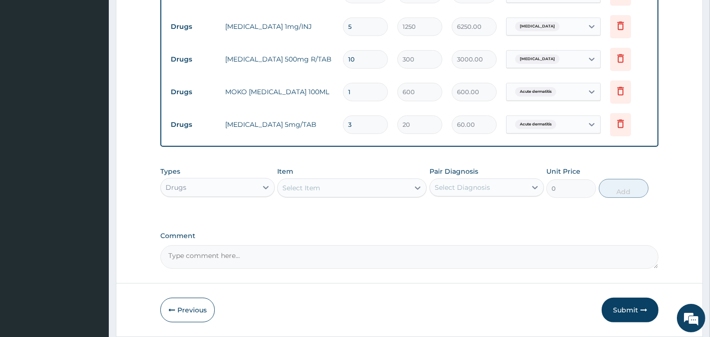
type input "600.00"
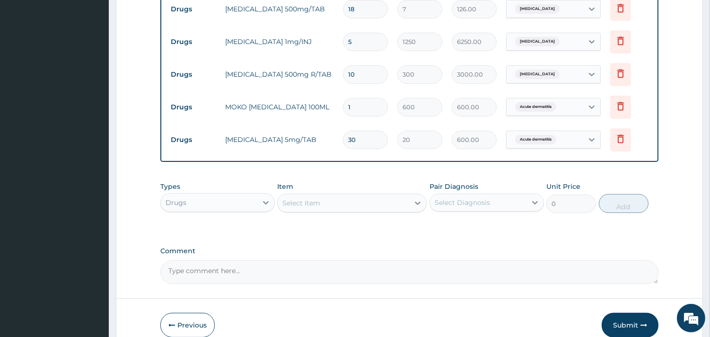
scroll to position [595, 0]
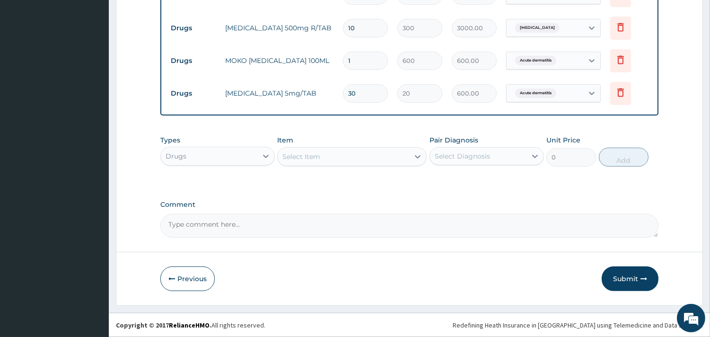
type input "30"
click at [297, 157] on div "Select Item" at bounding box center [301, 156] width 38 height 9
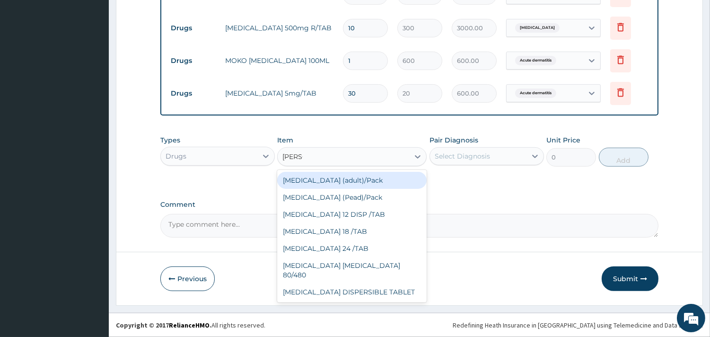
type input "COART"
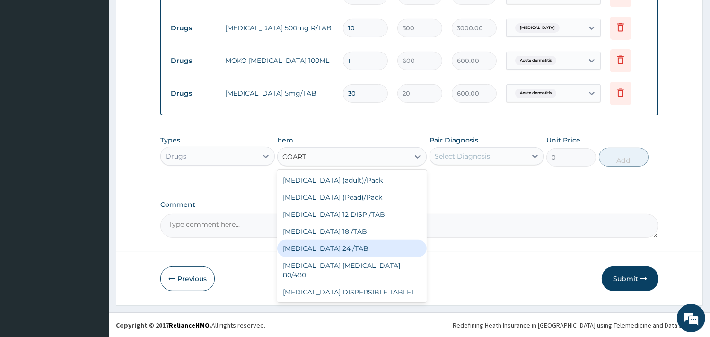
click at [344, 247] on div "[MEDICAL_DATA] 24 /TAB" at bounding box center [352, 248] width 150 height 17
type input "75"
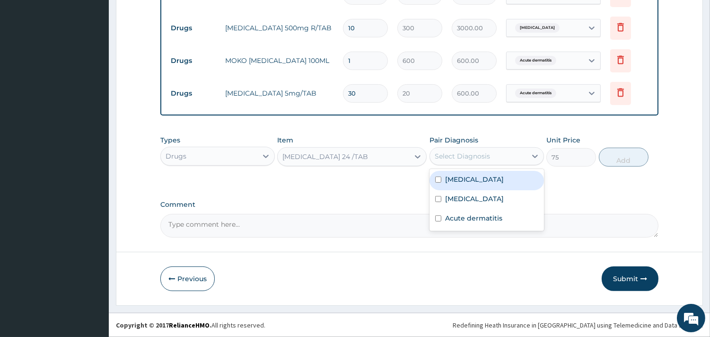
click at [459, 153] on div "Select Diagnosis" at bounding box center [462, 155] width 55 height 9
drag, startPoint x: 453, startPoint y: 180, endPoint x: 616, endPoint y: 172, distance: 162.5
click at [461, 181] on label "[MEDICAL_DATA]" at bounding box center [474, 179] width 59 height 9
checkbox input "true"
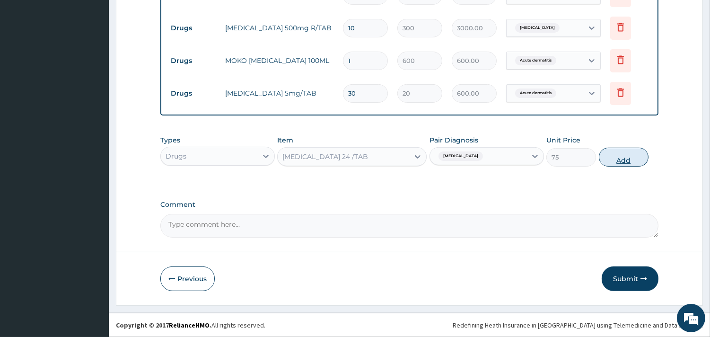
click at [622, 161] on button "Add" at bounding box center [624, 157] width 50 height 19
type input "0"
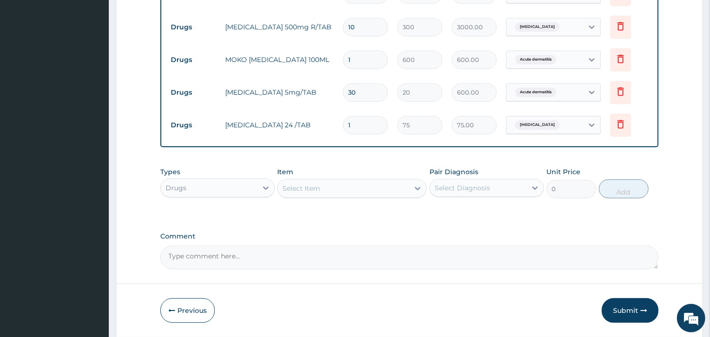
type input "0.00"
type input "2"
type input "150.00"
type input "24"
type input "1800.00"
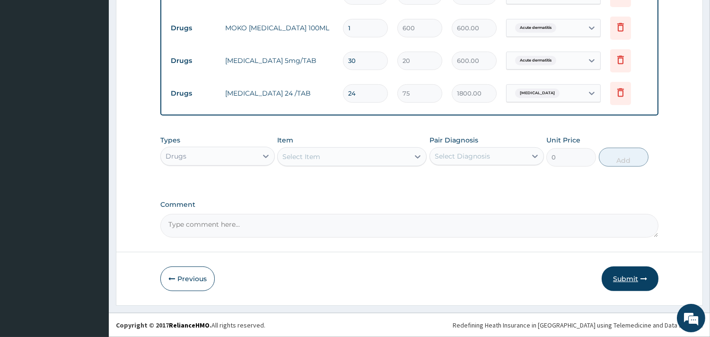
type input "24"
click at [633, 284] on button "Submit" at bounding box center [630, 278] width 57 height 25
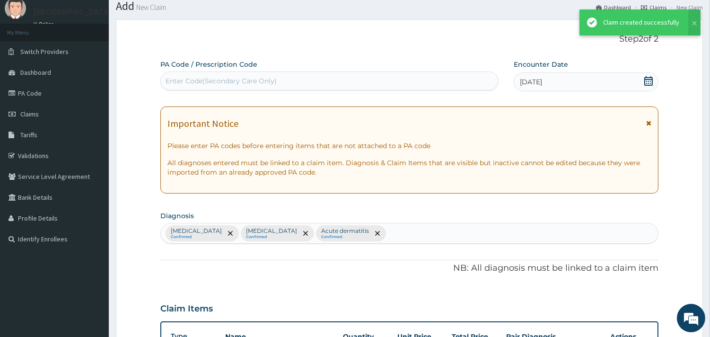
scroll to position [628, 0]
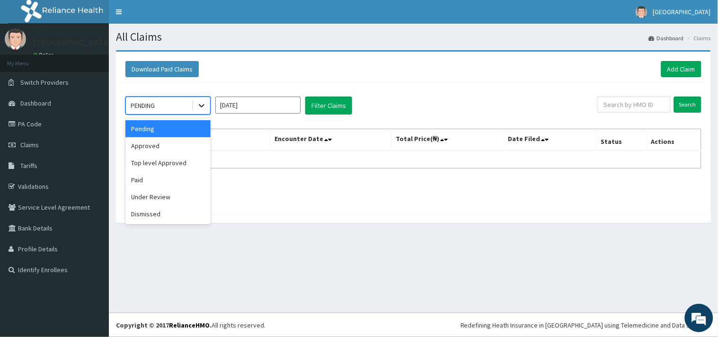
click at [204, 106] on icon at bounding box center [201, 105] width 9 height 9
click at [189, 147] on div "Approved" at bounding box center [167, 145] width 85 height 17
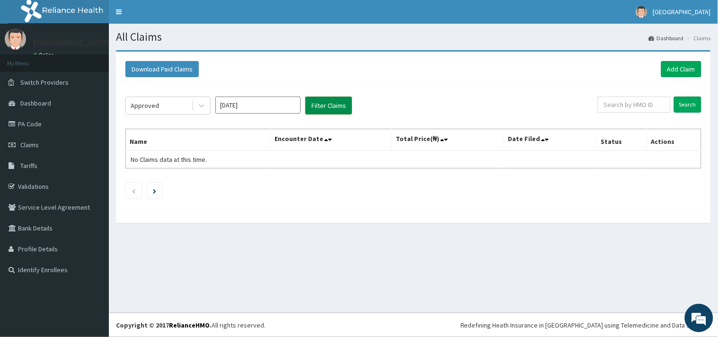
click at [318, 111] on button "Filter Claims" at bounding box center [328, 106] width 47 height 18
